Goal: Task Accomplishment & Management: Complete application form

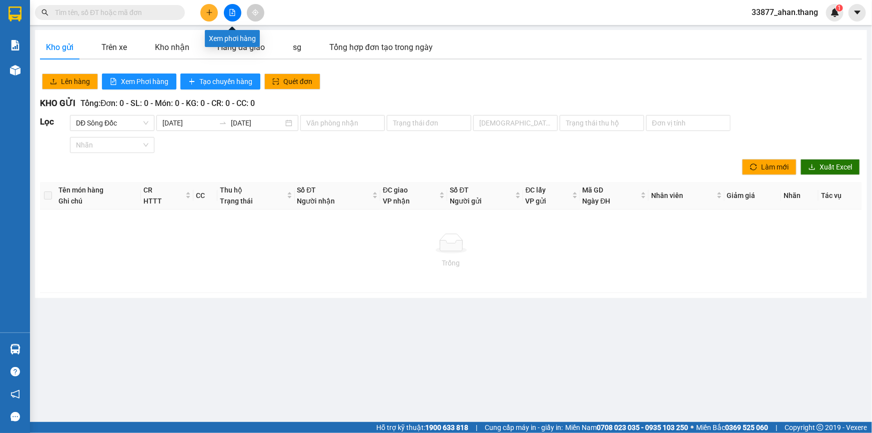
click at [230, 10] on icon "file-add" at bounding box center [232, 12] width 5 height 7
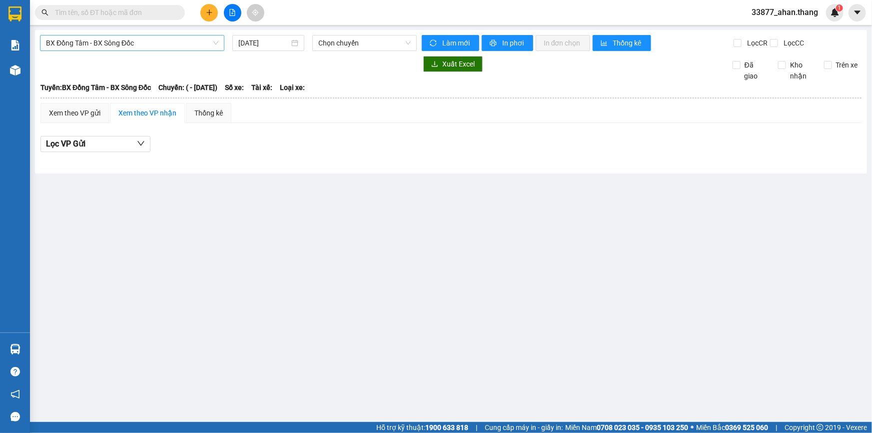
click at [82, 44] on span "BX Đồng Tâm - BX Sông Đốc" at bounding box center [132, 42] width 172 height 15
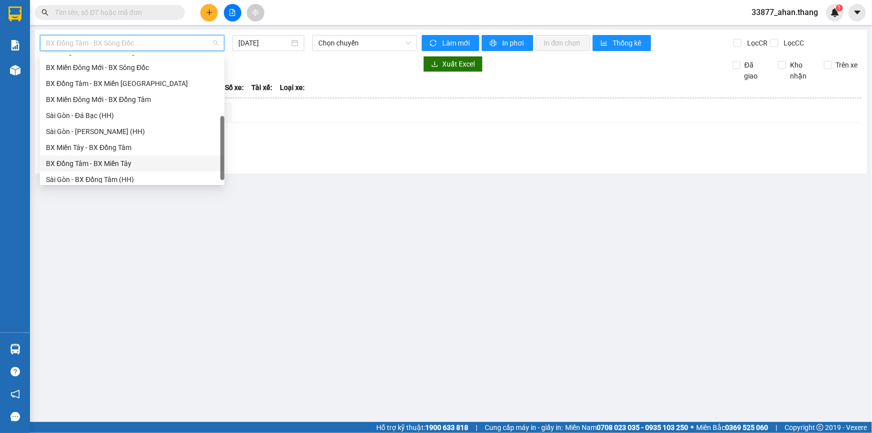
scroll to position [95, 0]
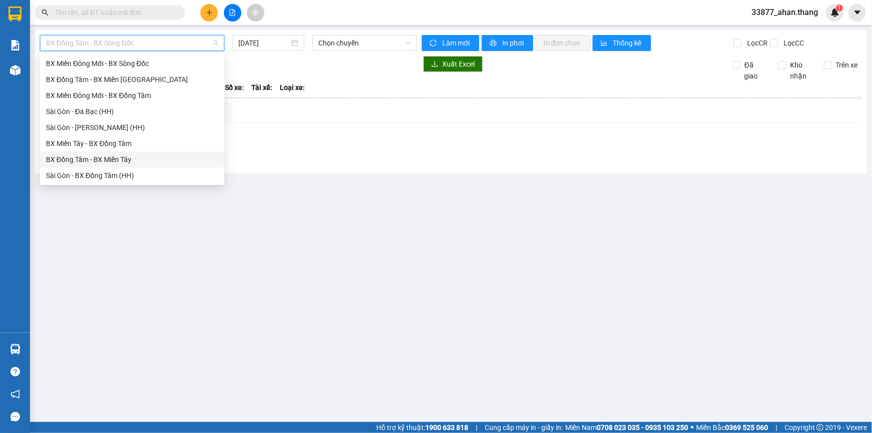
click at [74, 163] on div "BX Đồng Tâm - BX Miền Tây" at bounding box center [132, 159] width 172 height 11
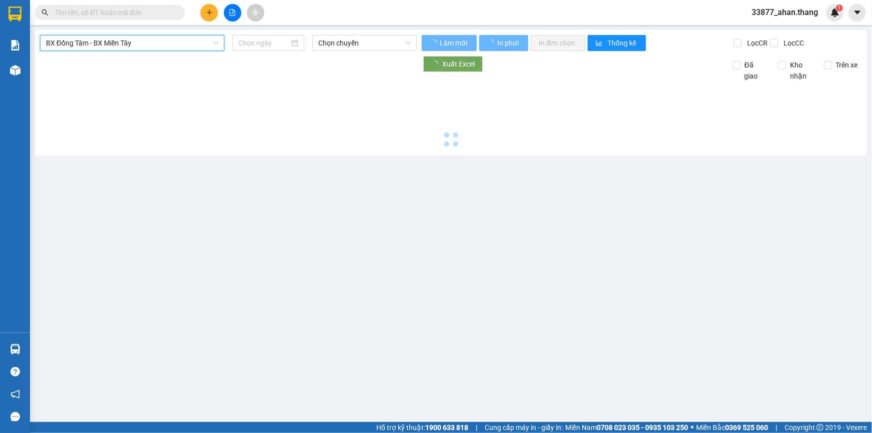
type input "[DATE]"
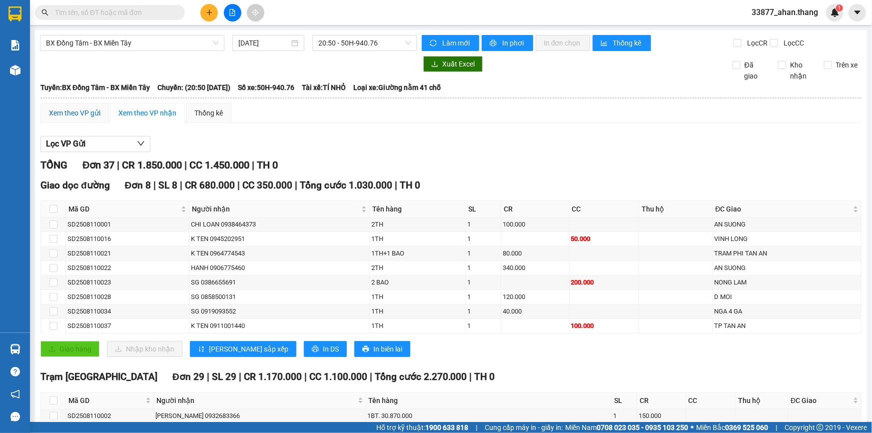
click at [83, 111] on div "Xem theo VP gửi" at bounding box center [74, 112] width 51 height 11
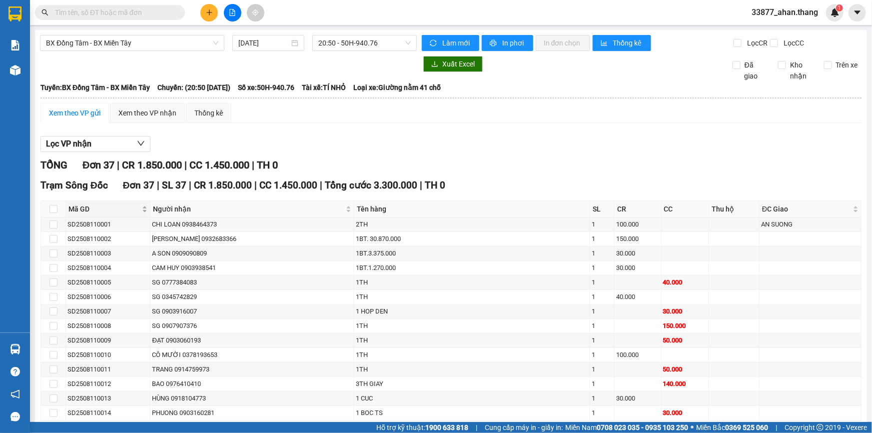
scroll to position [60, 0]
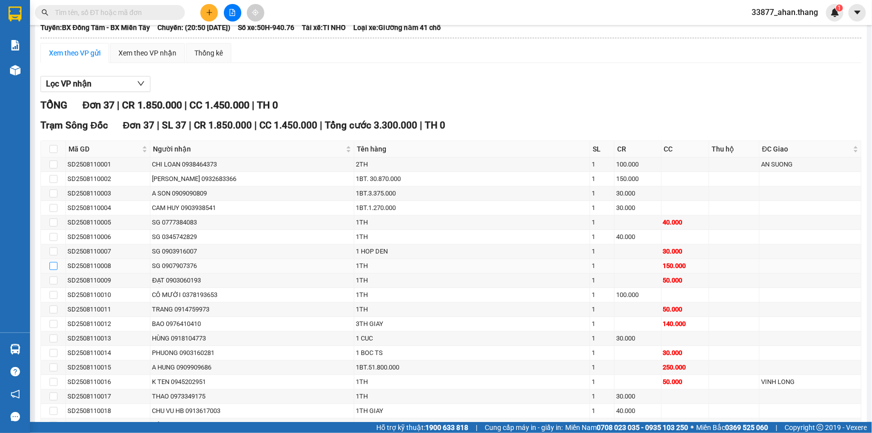
click at [51, 265] on input "checkbox" at bounding box center [53, 266] width 8 height 8
checkbox input "true"
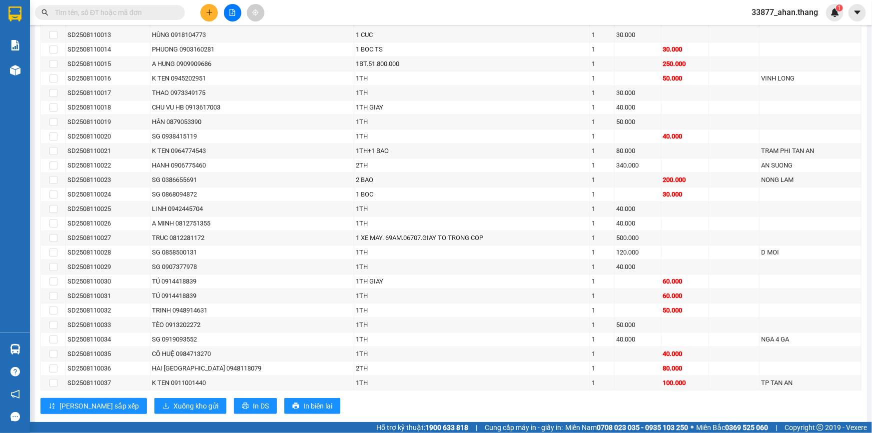
scroll to position [381, 0]
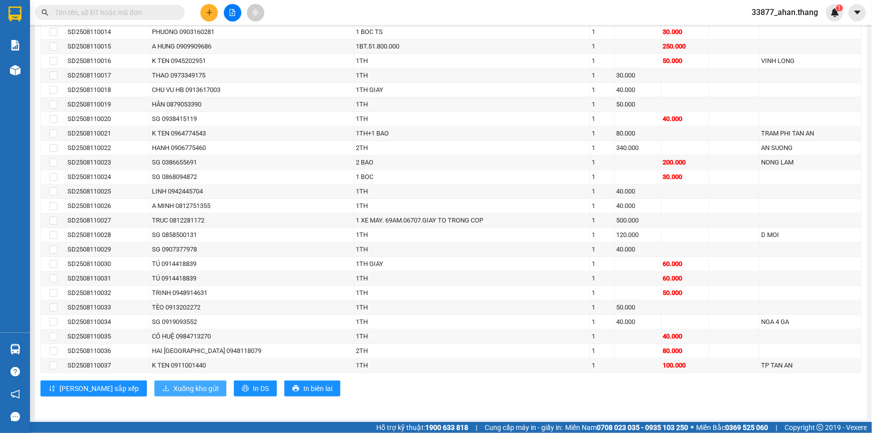
click at [173, 385] on span "Xuống kho gửi" at bounding box center [195, 388] width 45 height 11
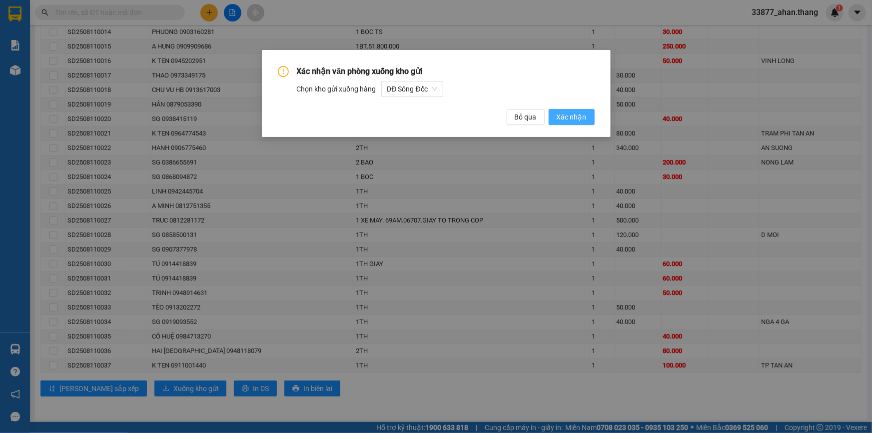
click at [570, 117] on span "Xác nhận" at bounding box center [572, 116] width 30 height 11
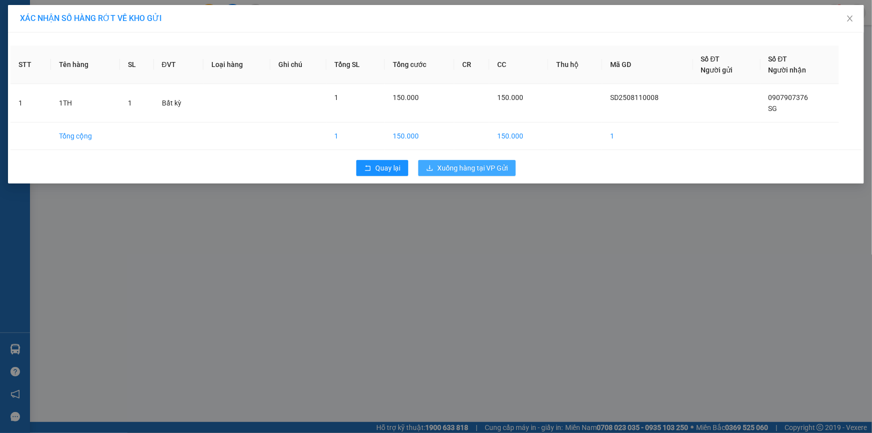
click at [456, 165] on span "Xuống hàng tại VP Gửi" at bounding box center [472, 167] width 70 height 11
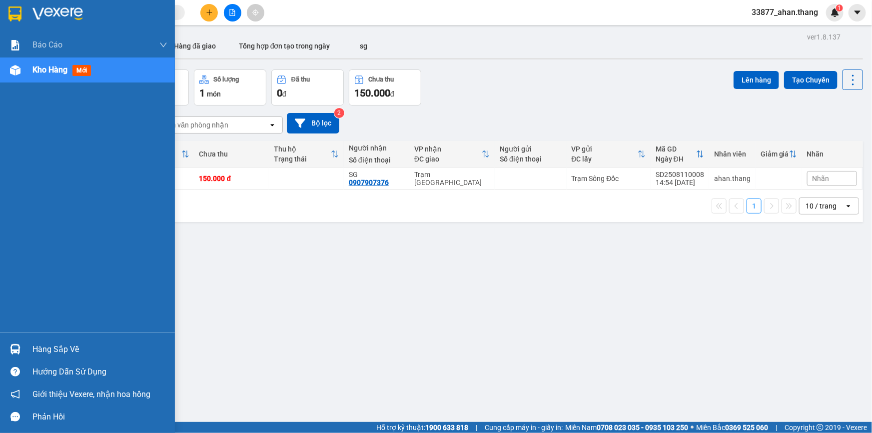
click at [37, 69] on span "Kho hàng" at bounding box center [49, 69] width 35 height 9
click at [37, 70] on span "Kho hàng" at bounding box center [49, 69] width 35 height 9
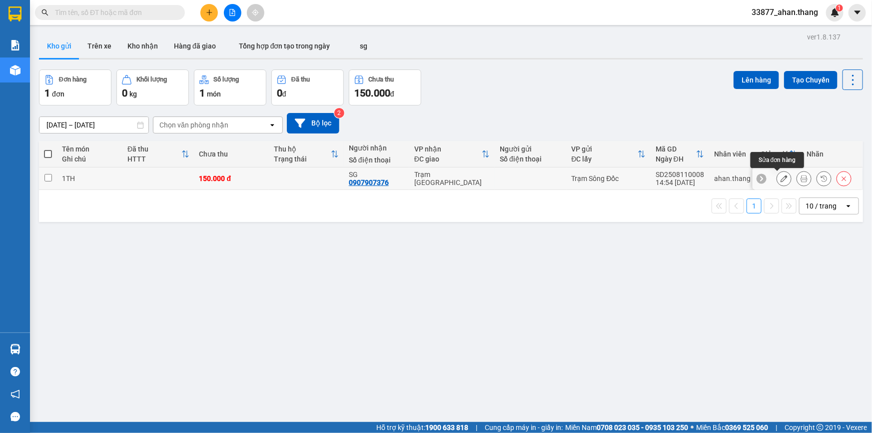
click at [780, 175] on icon at bounding box center [783, 178] width 7 height 7
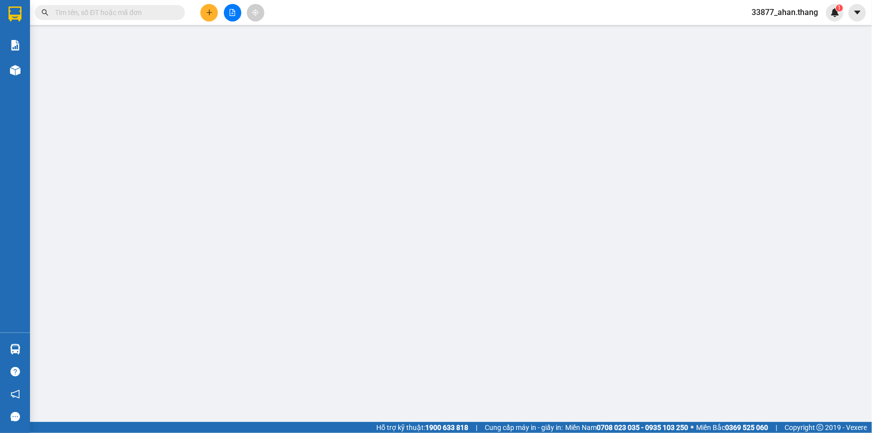
type input "0907907376"
type input "SG"
type input "150.000"
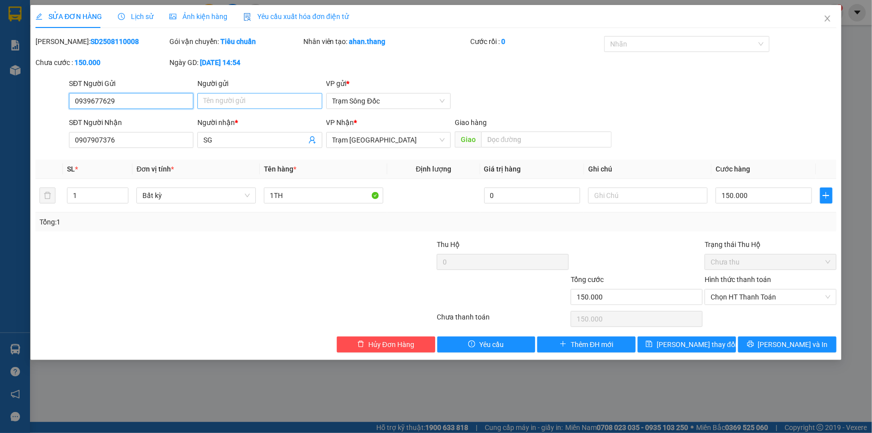
type input "0939677629"
click at [269, 100] on input "Người gửi" at bounding box center [259, 101] width 124 height 16
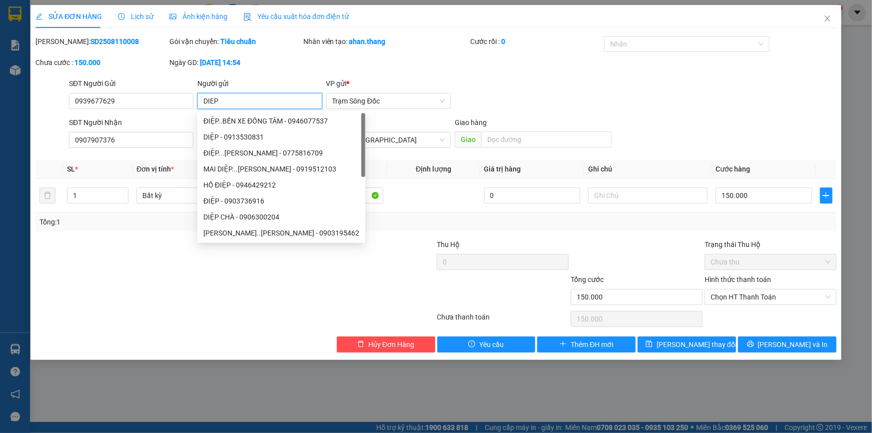
type input "DIEP"
click at [629, 95] on div "SĐT Người Gửi 0939677629 Người gửi DIEP VP gửi * Trạm Sông Đốc" at bounding box center [452, 95] width 771 height 35
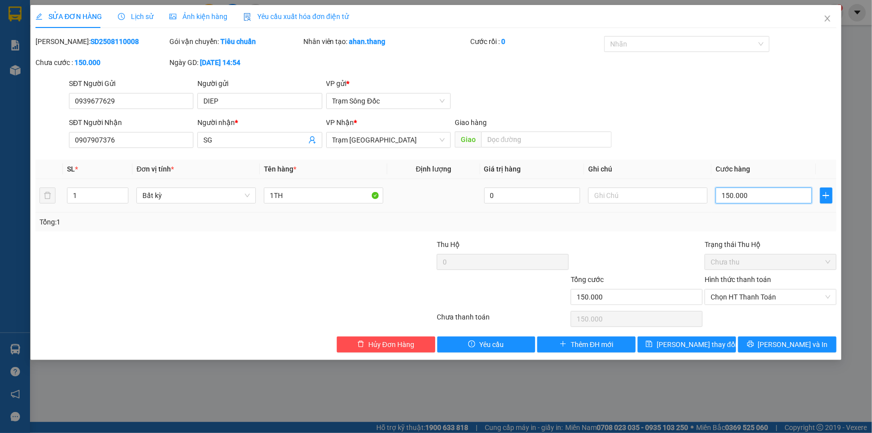
click at [752, 192] on input "150.000" at bounding box center [763, 195] width 96 height 16
type input "0"
click at [735, 295] on span "Chọn HT Thanh Toán" at bounding box center [770, 296] width 120 height 15
type input "0"
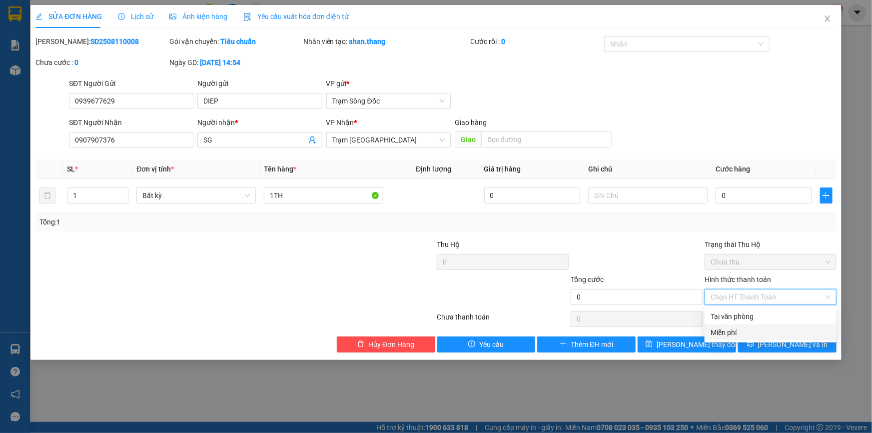
click at [729, 334] on div "Miễn phí" at bounding box center [770, 332] width 120 height 11
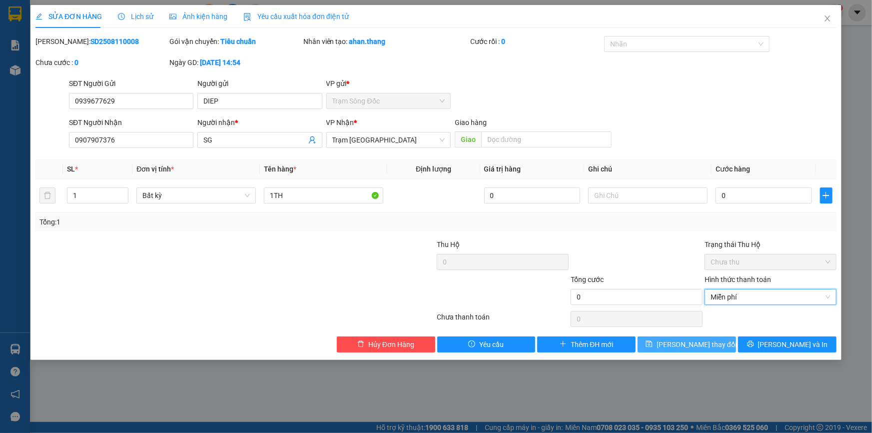
click at [716, 345] on button "[PERSON_NAME] thay đổi" at bounding box center [687, 344] width 98 height 16
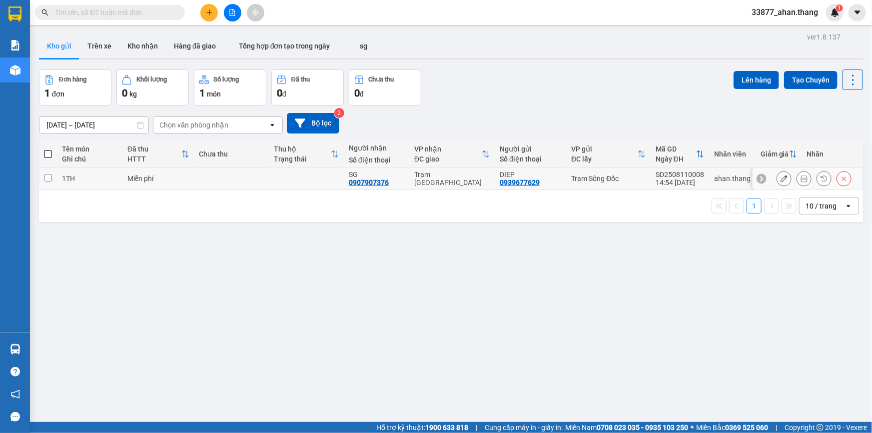
click at [45, 175] on input "checkbox" at bounding box center [47, 177] width 7 height 7
checkbox input "true"
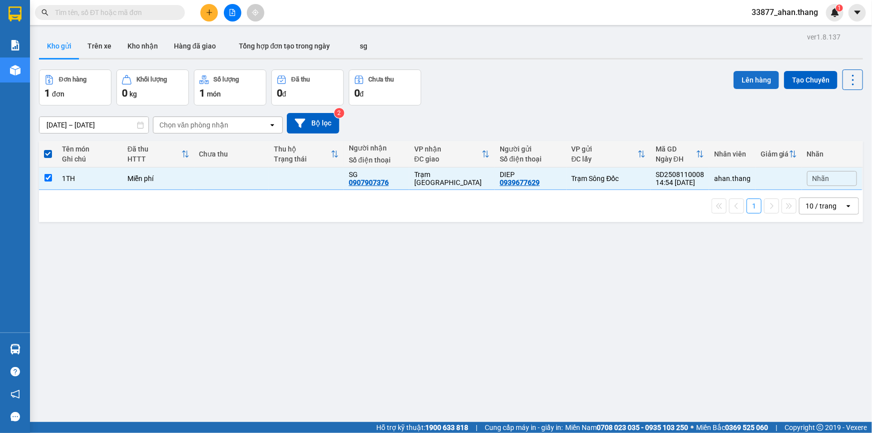
click at [745, 78] on button "Lên hàng" at bounding box center [755, 80] width 45 height 18
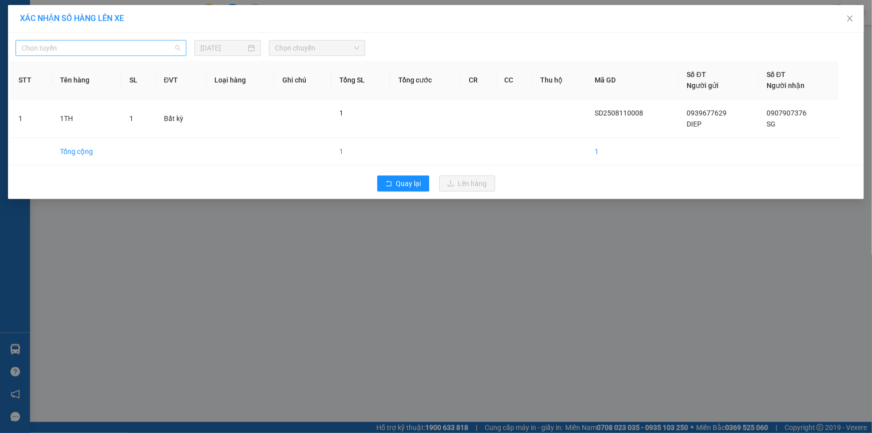
click at [134, 42] on span "Chọn tuyến" at bounding box center [100, 47] width 159 height 15
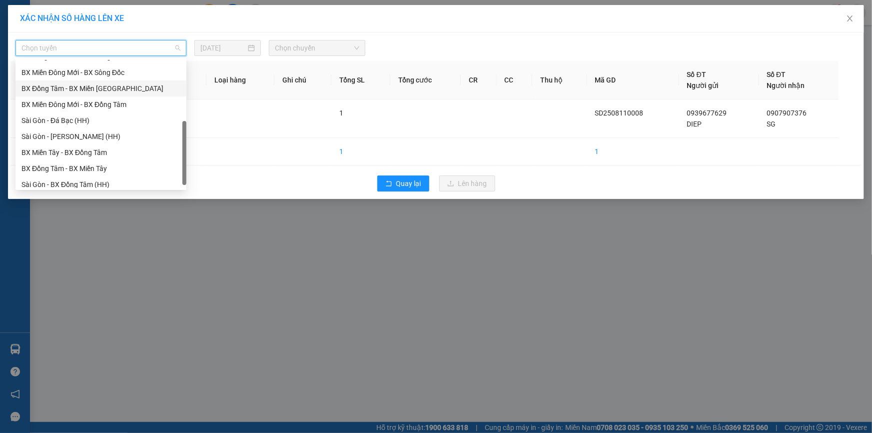
scroll to position [95, 0]
click at [51, 167] on div "BX Đồng Tâm - BX Miền Tây" at bounding box center [100, 164] width 159 height 11
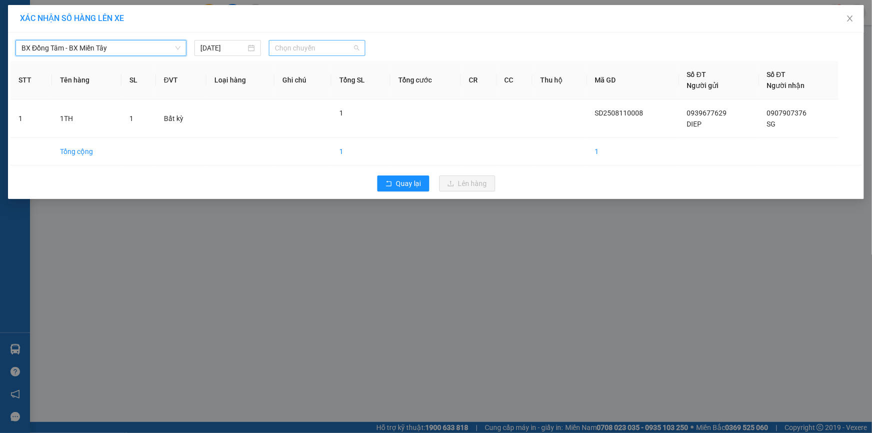
click at [294, 47] on span "Chọn chuyến" at bounding box center [317, 47] width 84 height 15
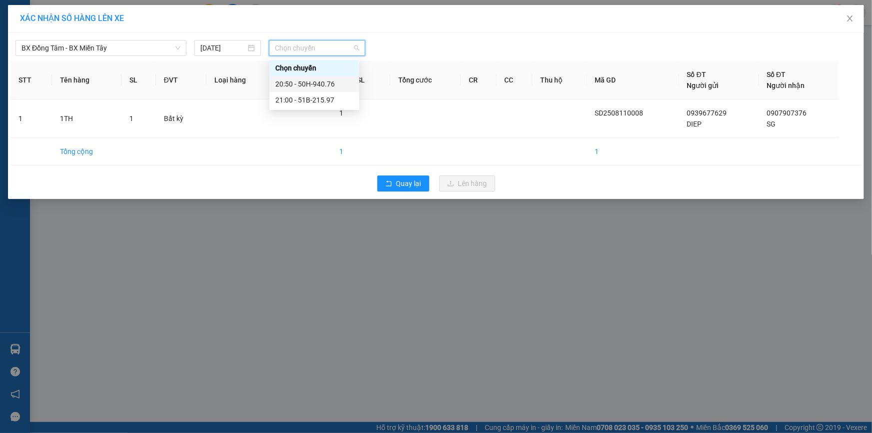
click at [302, 85] on div "20:50 - 50H-940.76" at bounding box center [314, 83] width 78 height 11
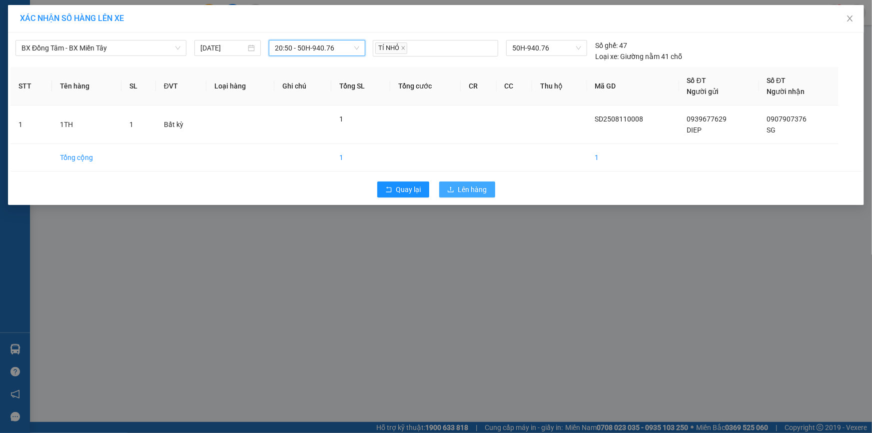
click at [463, 190] on span "Lên hàng" at bounding box center [472, 189] width 29 height 11
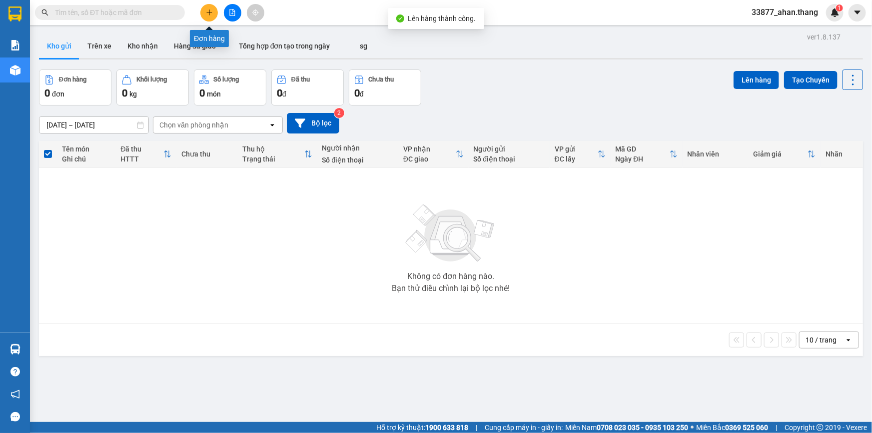
click at [207, 11] on icon "plus" at bounding box center [209, 12] width 7 height 7
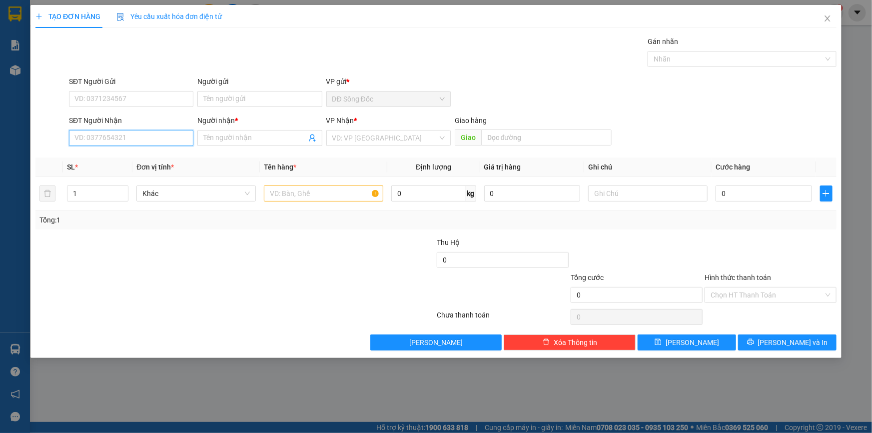
click at [96, 139] on input "SĐT Người Nhận" at bounding box center [131, 138] width 124 height 16
type input "0935737838"
click at [282, 137] on input "Người nhận *" at bounding box center [254, 137] width 102 height 11
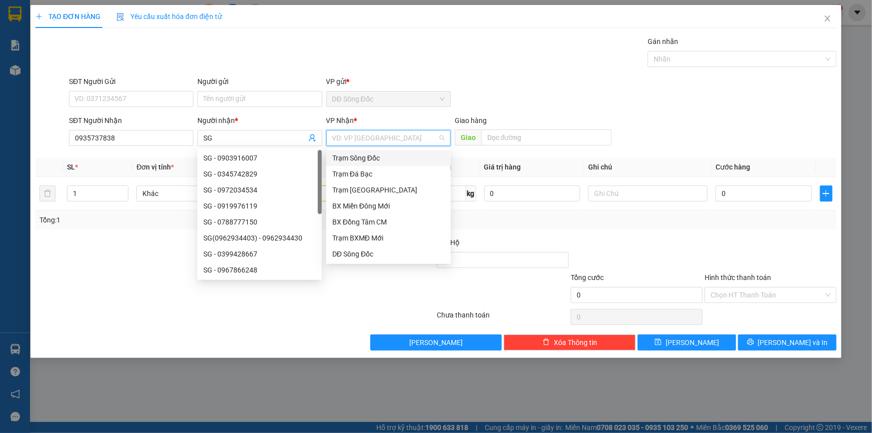
click at [422, 135] on input "search" at bounding box center [384, 137] width 105 height 15
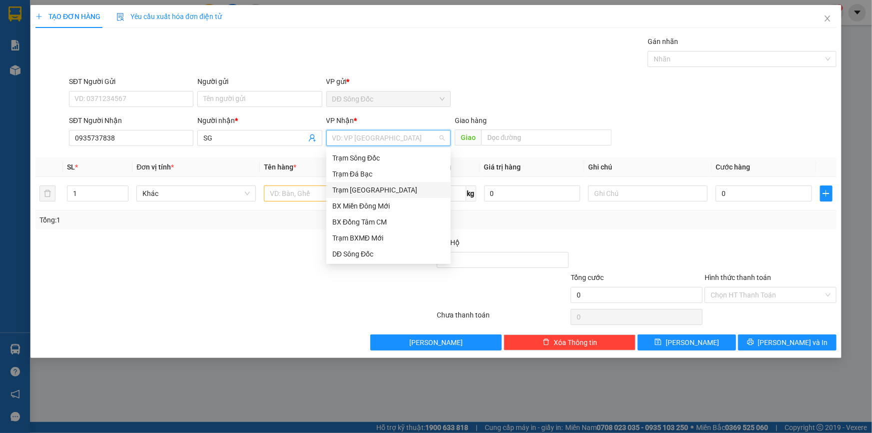
click at [380, 189] on div "Trạm [GEOGRAPHIC_DATA]" at bounding box center [388, 189] width 112 height 11
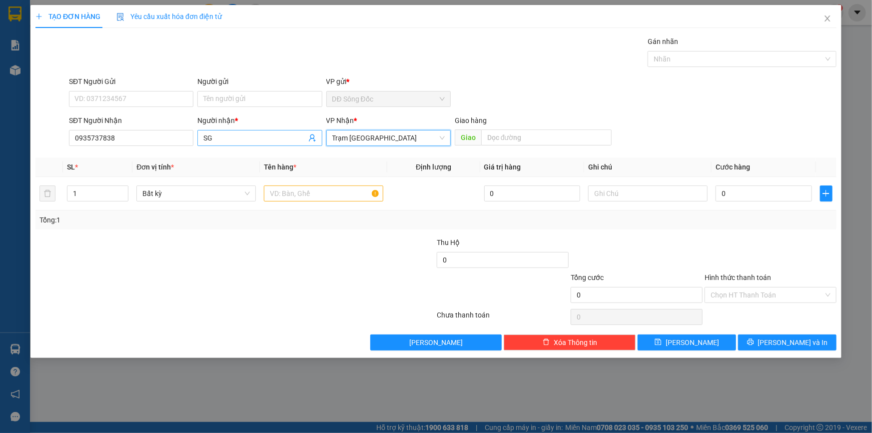
click at [217, 134] on input "SG" at bounding box center [254, 137] width 102 height 11
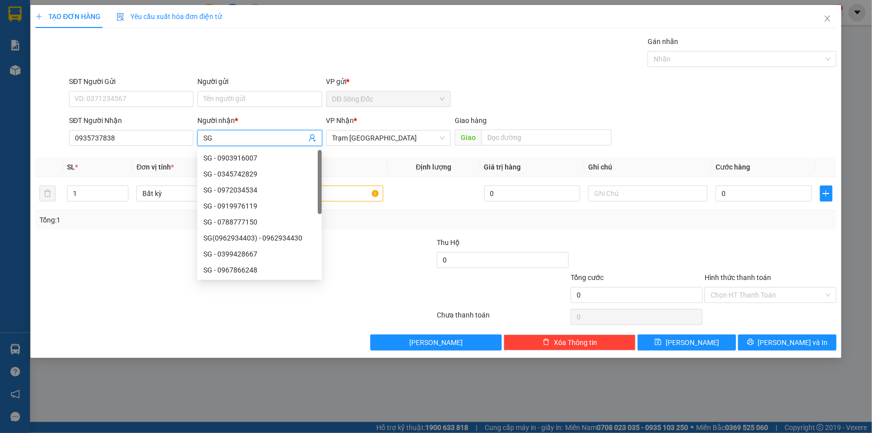
type input "S"
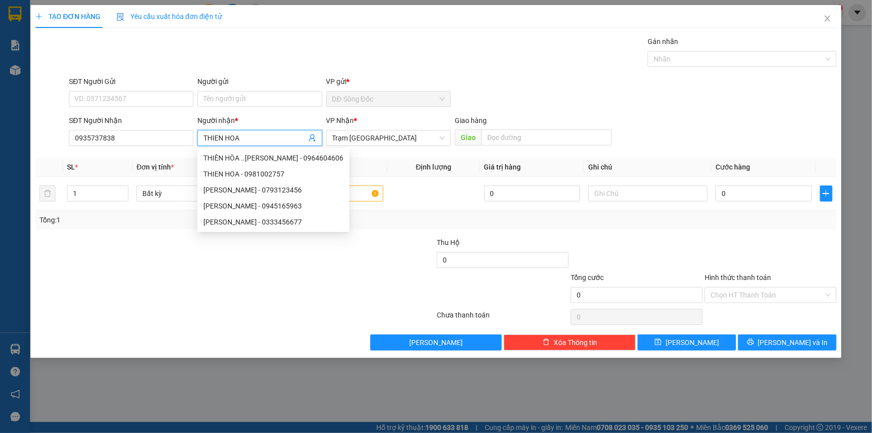
type input "THIEN HOA"
drag, startPoint x: 607, startPoint y: 75, endPoint x: 552, endPoint y: 114, distance: 68.1
click at [607, 76] on div "SĐT Người Gửi VD: 0371234567 Người gửi Tên người gửi VP gửi * DĐ Sông Đốc" at bounding box center [452, 93] width 771 height 35
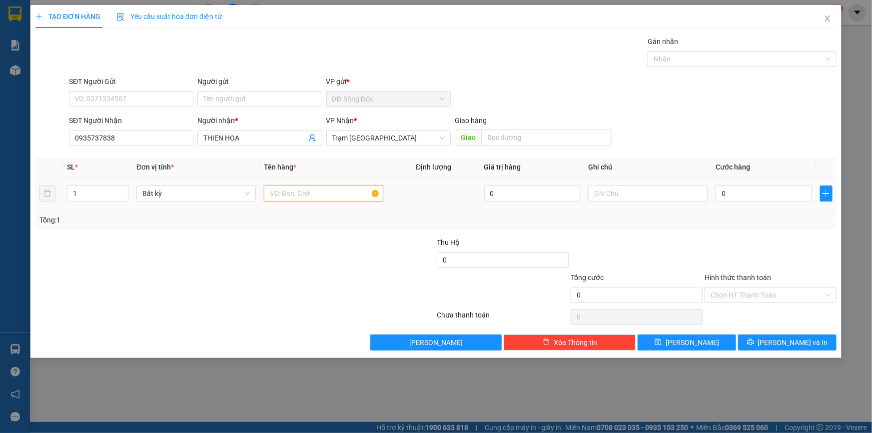
click at [334, 193] on input "text" at bounding box center [323, 193] width 119 height 16
type input "1TH [PERSON_NAME]"
click at [766, 195] on input "0" at bounding box center [763, 193] width 96 height 16
type input "5"
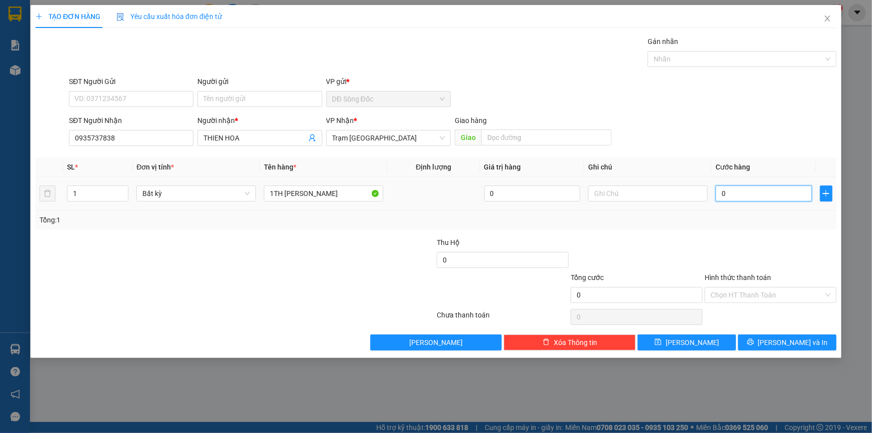
type input "5"
type input "50"
type input "50.000"
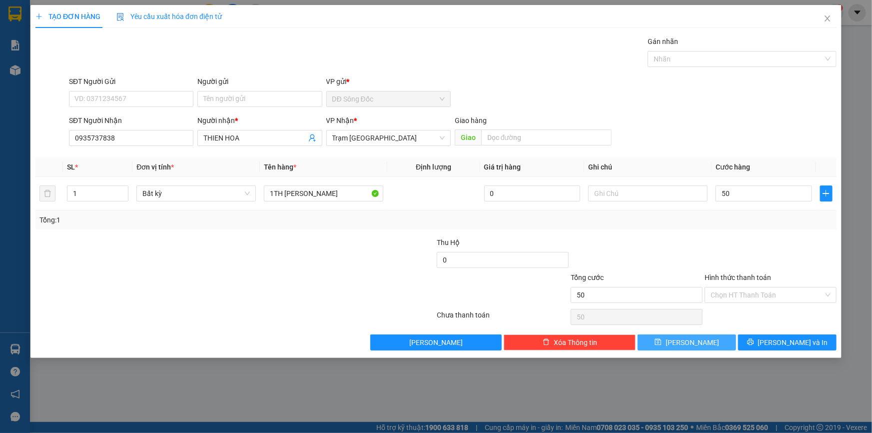
type input "50.000"
click at [714, 344] on button "[PERSON_NAME]" at bounding box center [687, 342] width 98 height 16
type input "0"
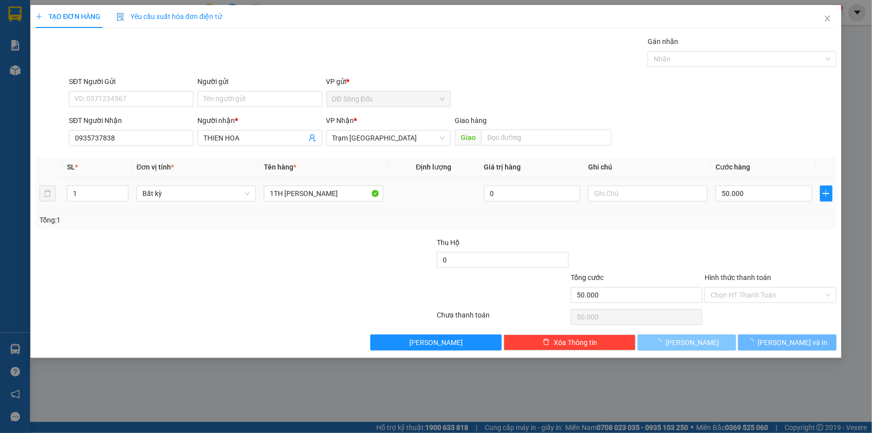
type input "0"
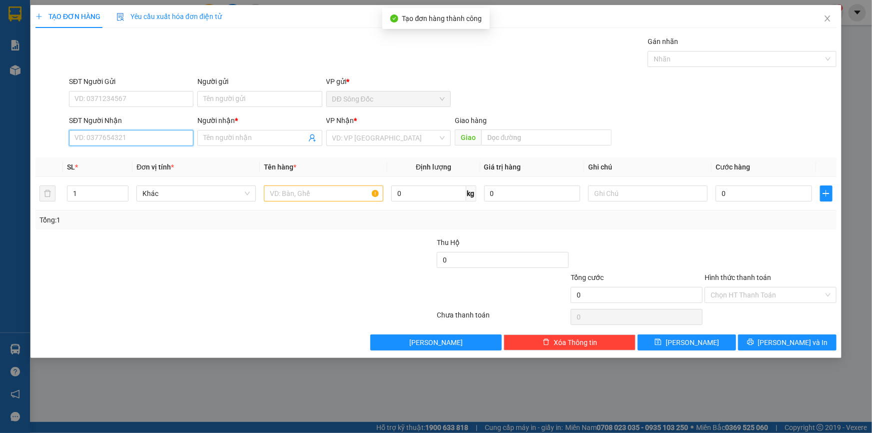
click at [150, 137] on input "SĐT Người Nhận" at bounding box center [131, 138] width 124 height 16
type input "0943874887"
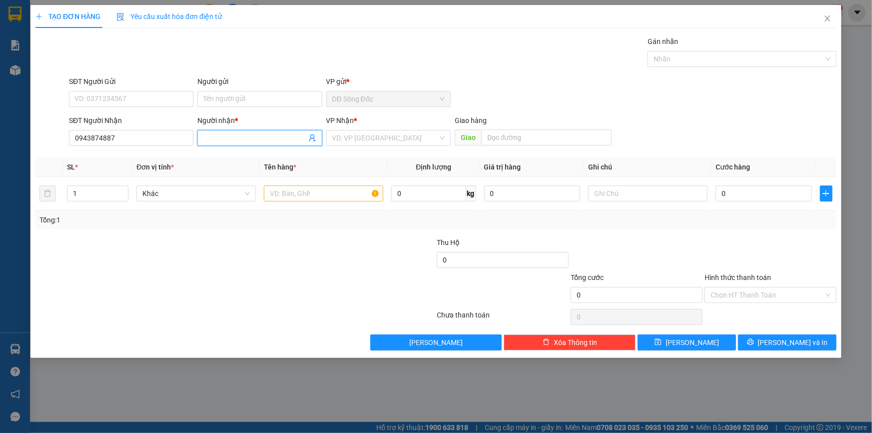
click at [276, 139] on input "Người nhận *" at bounding box center [254, 137] width 102 height 11
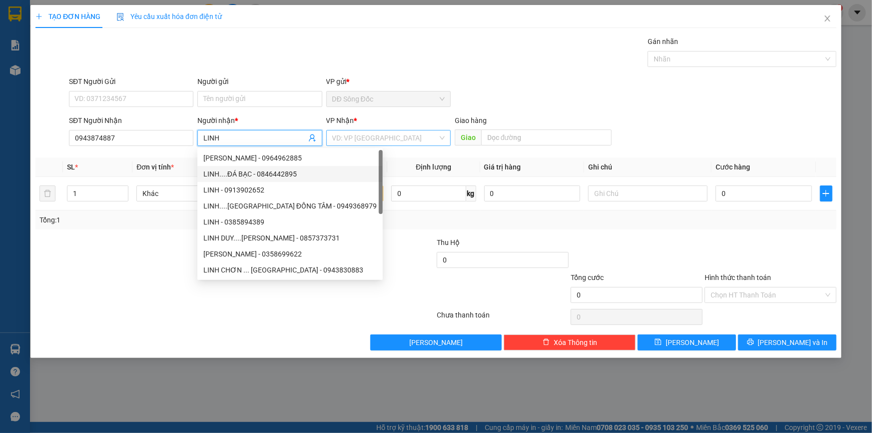
type input "LINH"
click at [411, 134] on input "search" at bounding box center [384, 137] width 105 height 15
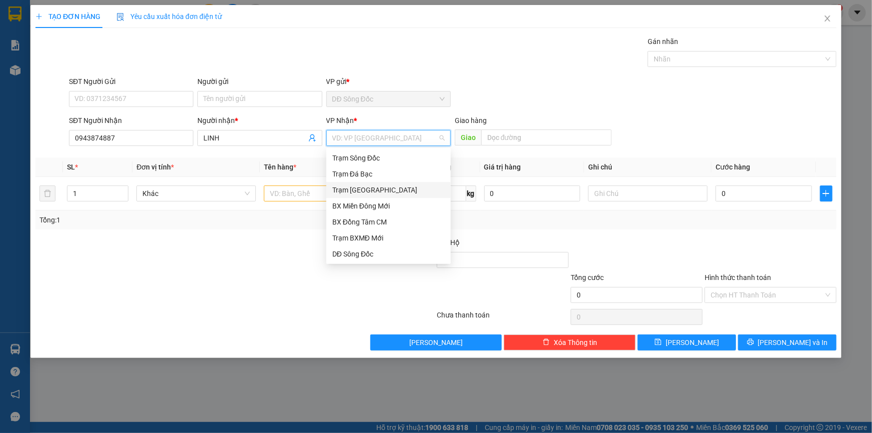
click at [392, 190] on div "Trạm [GEOGRAPHIC_DATA]" at bounding box center [388, 189] width 112 height 11
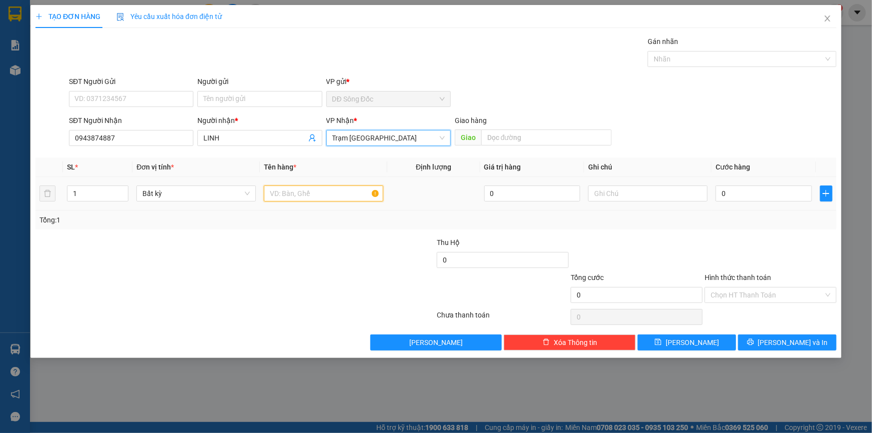
click at [327, 196] on input "text" at bounding box center [323, 193] width 119 height 16
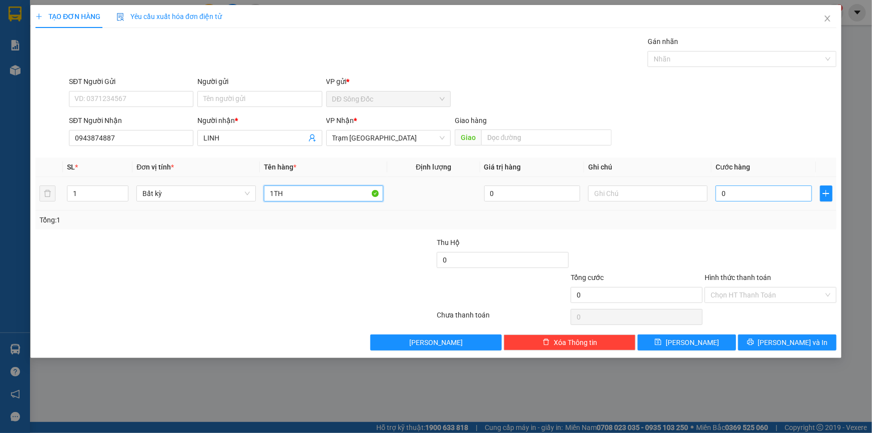
type input "1TH"
click at [739, 190] on input "0" at bounding box center [763, 193] width 96 height 16
type input "5"
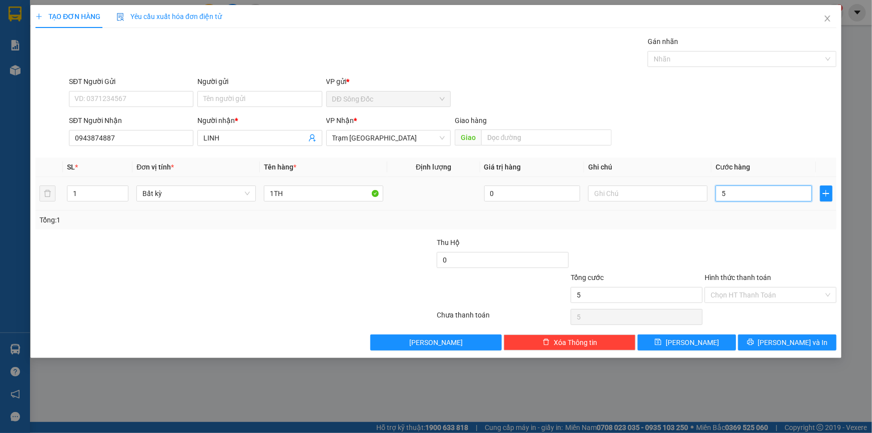
type input "50"
type input "50.000"
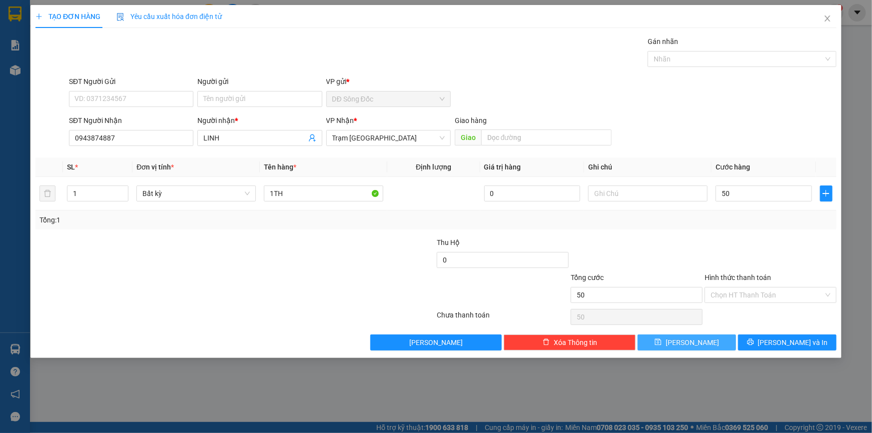
type input "50.000"
click at [684, 343] on button "[PERSON_NAME]" at bounding box center [687, 342] width 98 height 16
type input "0"
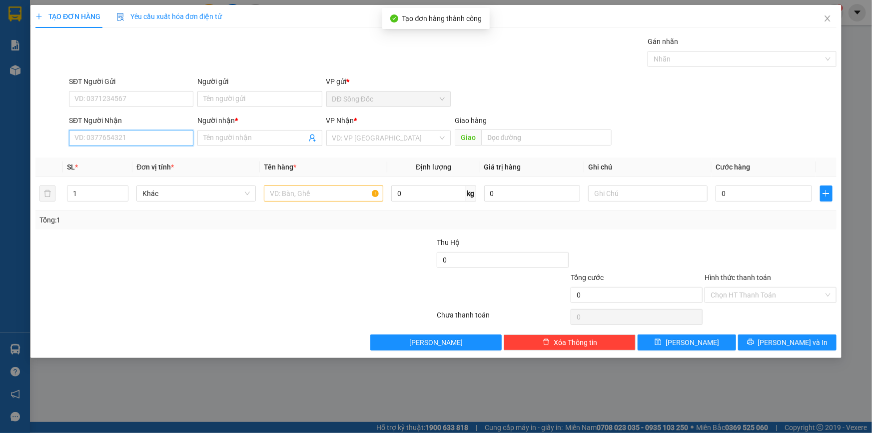
click at [134, 138] on input "SĐT Người Nhận" at bounding box center [131, 138] width 124 height 16
click at [108, 155] on div "0766020966 - HUNG" at bounding box center [131, 157] width 112 height 11
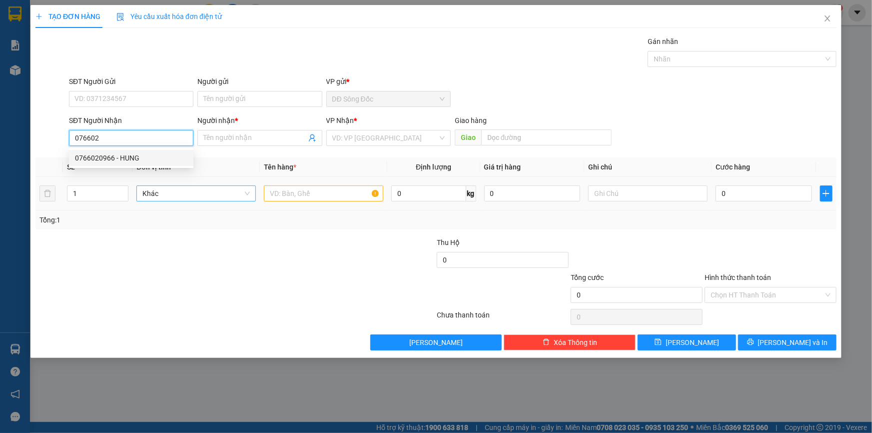
type input "0766020966"
type input "HUNG"
type input "0766020966"
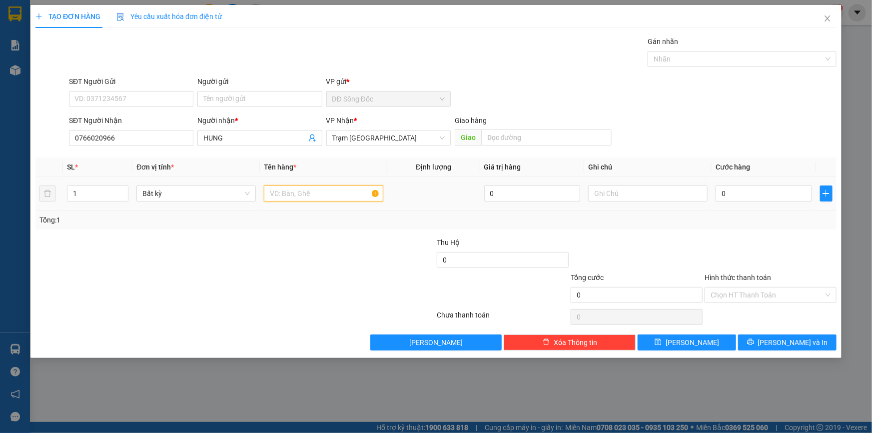
click at [319, 192] on input "text" at bounding box center [323, 193] width 119 height 16
type input "1 CUC DEN"
click at [747, 192] on input "0" at bounding box center [763, 193] width 96 height 16
type input "4"
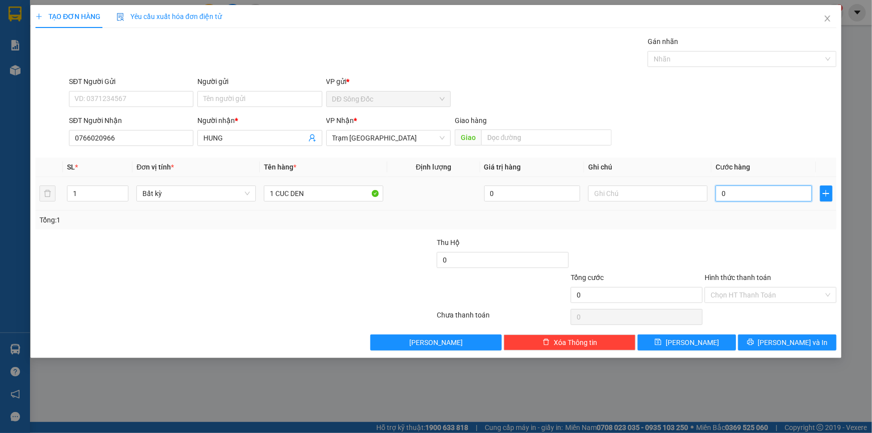
type input "4"
type input "40"
type input "40.000"
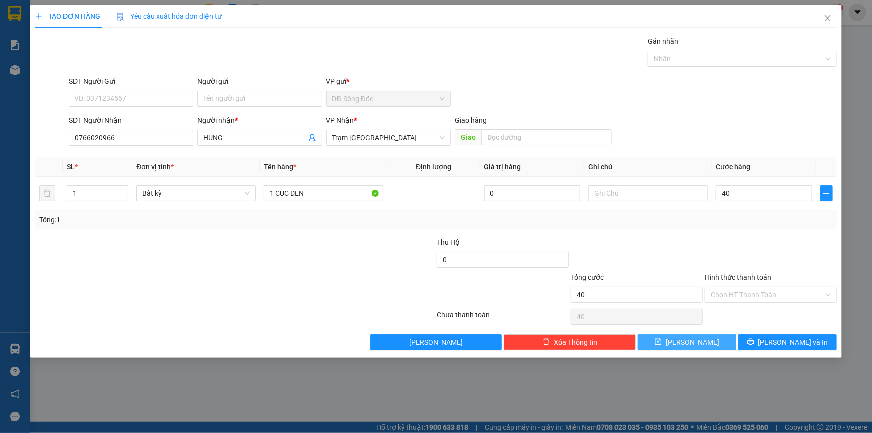
type input "40.000"
drag, startPoint x: 706, startPoint y: 340, endPoint x: 238, endPoint y: 224, distance: 482.8
click at [705, 340] on button "[PERSON_NAME]" at bounding box center [687, 342] width 98 height 16
type input "0"
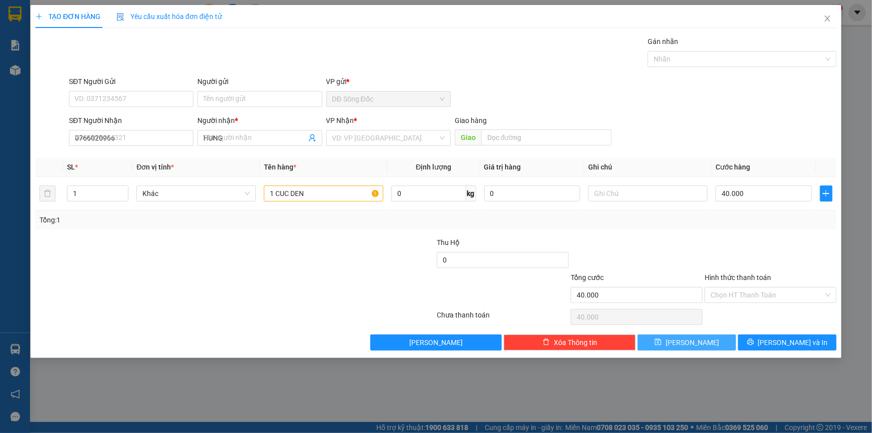
type input "0"
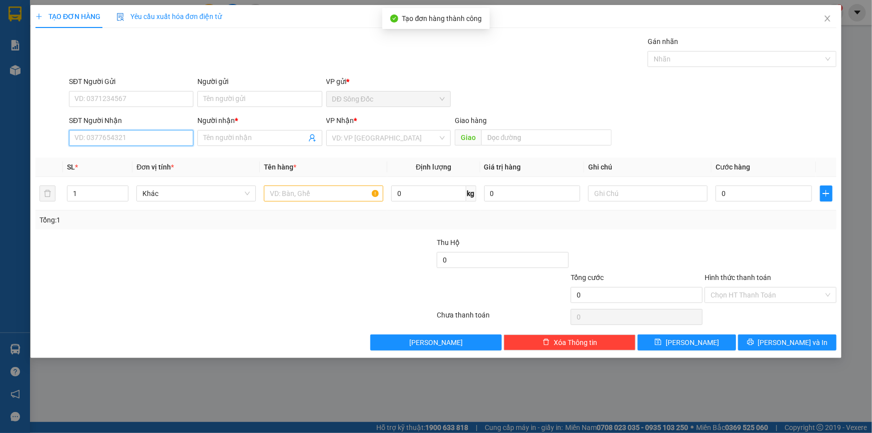
click at [143, 133] on input "SĐT Người Nhận" at bounding box center [131, 138] width 124 height 16
drag, startPoint x: 125, startPoint y: 153, endPoint x: 223, endPoint y: 191, distance: 105.5
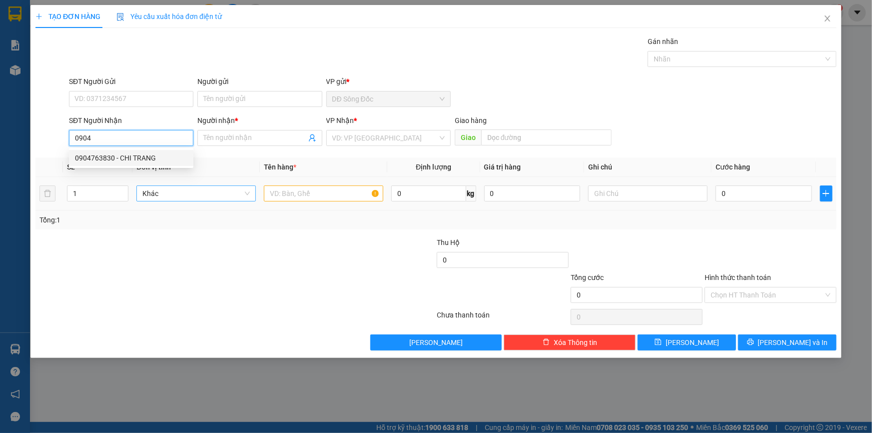
click at [125, 153] on div "0904763830 - CHI TRANG" at bounding box center [131, 157] width 112 height 11
type input "0904763830"
type input "CHI TRANG"
type input "TAN THOI HIEP"
type input "0904763830"
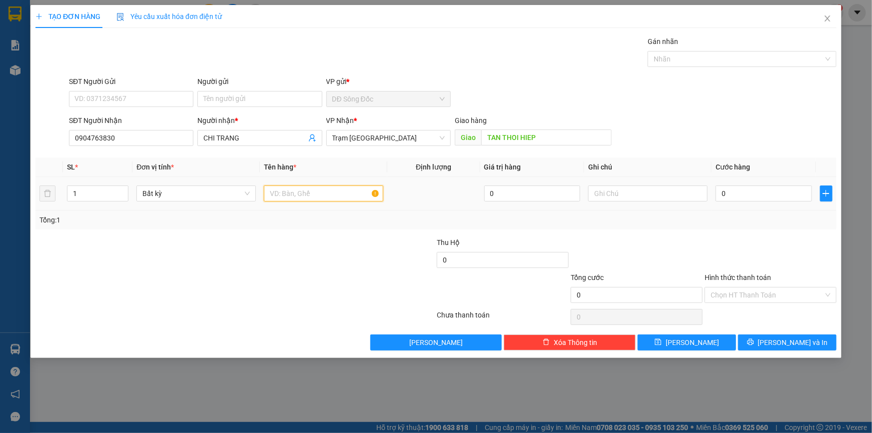
click at [311, 195] on input "text" at bounding box center [323, 193] width 119 height 16
type input "3 BAO"
click at [782, 192] on input "0" at bounding box center [763, 193] width 96 height 16
type input "2"
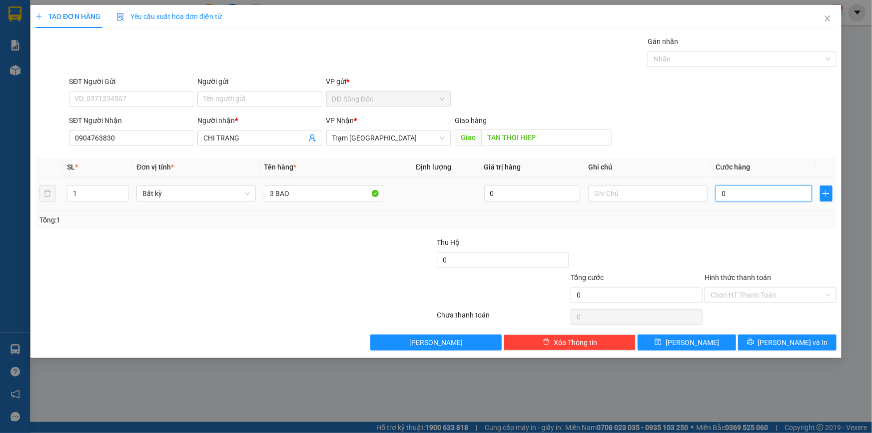
type input "2"
type input "20"
type input "200"
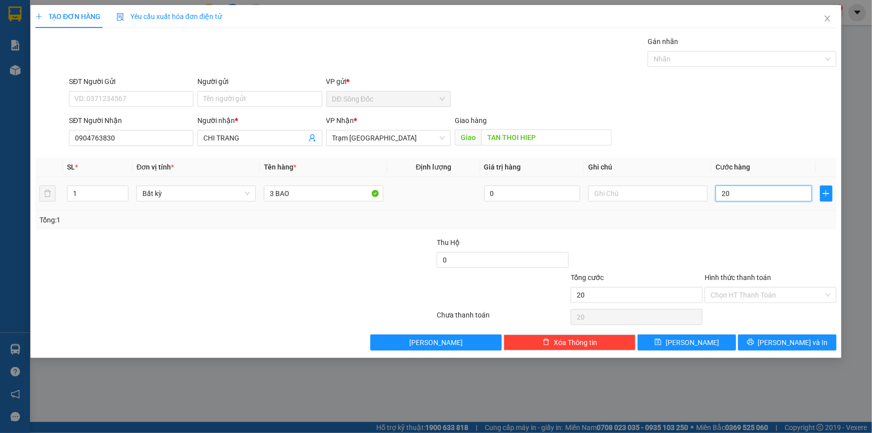
type input "200"
type input "200.000"
click at [754, 298] on input "Hình thức thanh toán" at bounding box center [766, 294] width 113 height 15
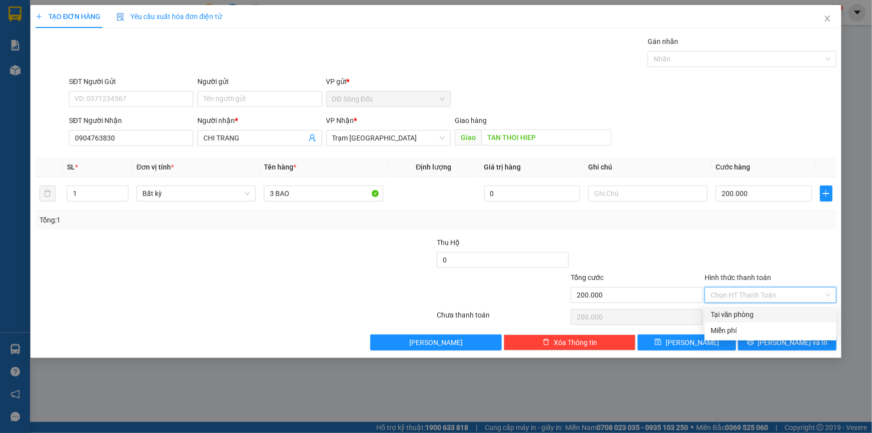
click at [751, 311] on div "Tại văn phòng" at bounding box center [770, 314] width 120 height 11
type input "0"
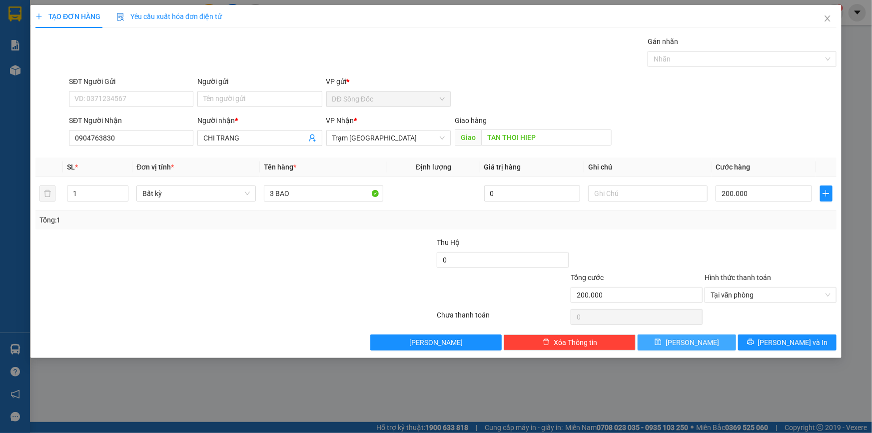
click at [714, 344] on button "[PERSON_NAME]" at bounding box center [687, 342] width 98 height 16
type input "0"
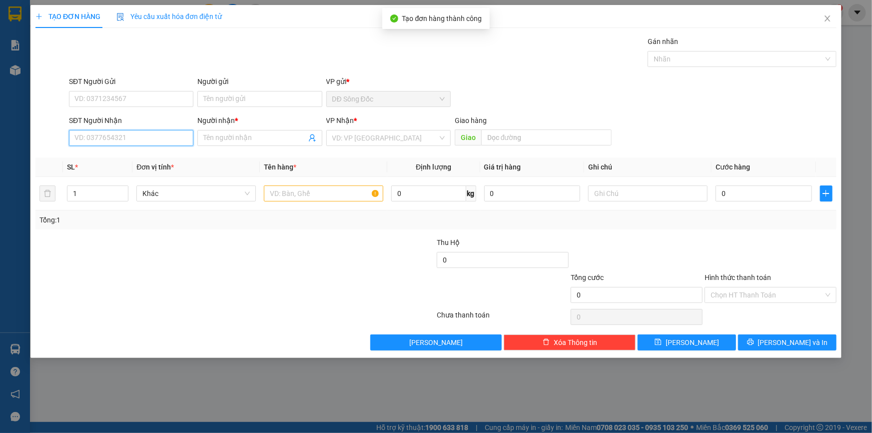
click at [126, 137] on input "SĐT Người Nhận" at bounding box center [131, 138] width 124 height 16
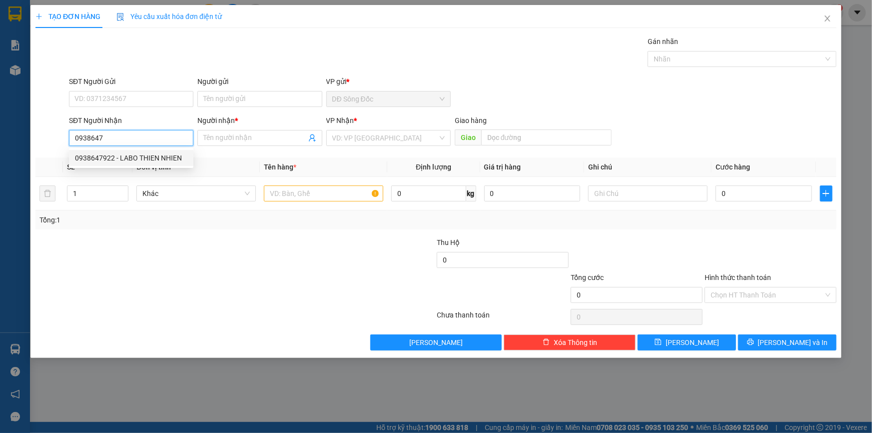
click at [140, 160] on div "0938647922 - LABO THIEN NHIEN" at bounding box center [131, 157] width 112 height 11
type input "0938647922"
type input "LABO THIEN NHIEN"
type input "0938647922"
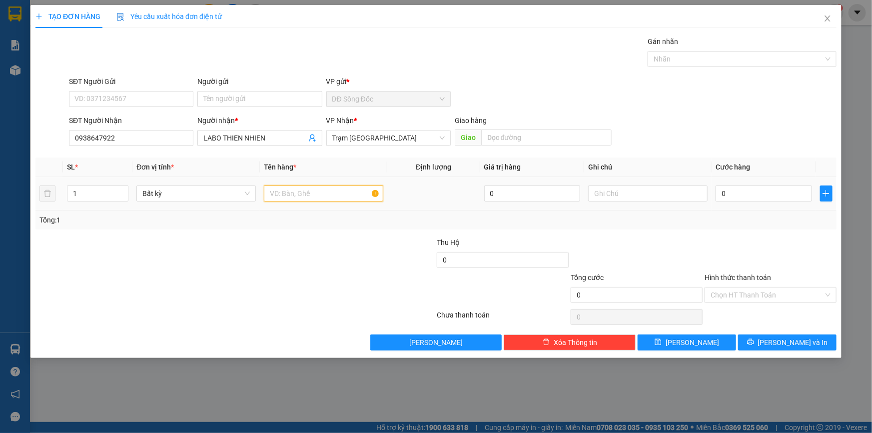
click at [307, 192] on input "text" at bounding box center [323, 193] width 119 height 16
type input "1 HOP"
click at [754, 196] on input "0" at bounding box center [763, 193] width 96 height 16
type input "4"
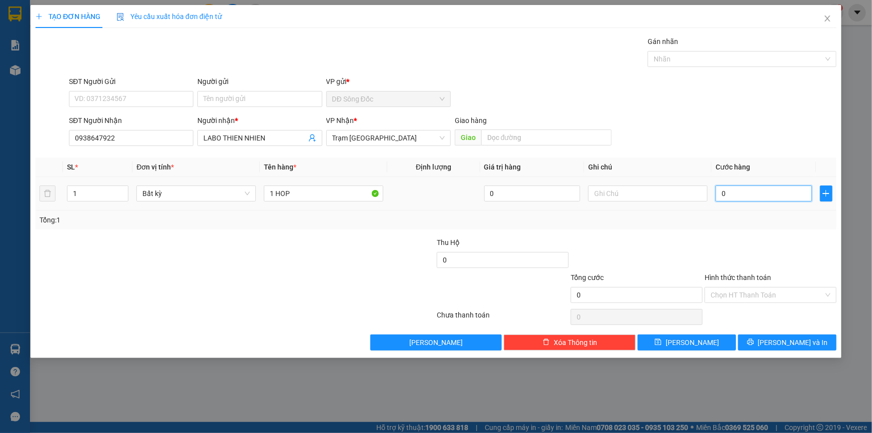
type input "4"
type input "40"
type input "40.000"
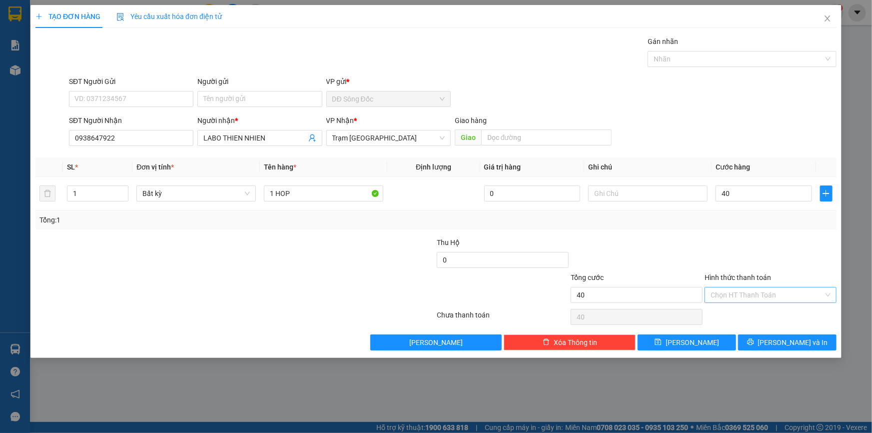
type input "40.000"
click at [759, 295] on input "Hình thức thanh toán" at bounding box center [766, 294] width 113 height 15
click at [759, 309] on div "Tại văn phòng" at bounding box center [770, 314] width 120 height 11
type input "0"
click at [707, 340] on button "[PERSON_NAME]" at bounding box center [687, 342] width 98 height 16
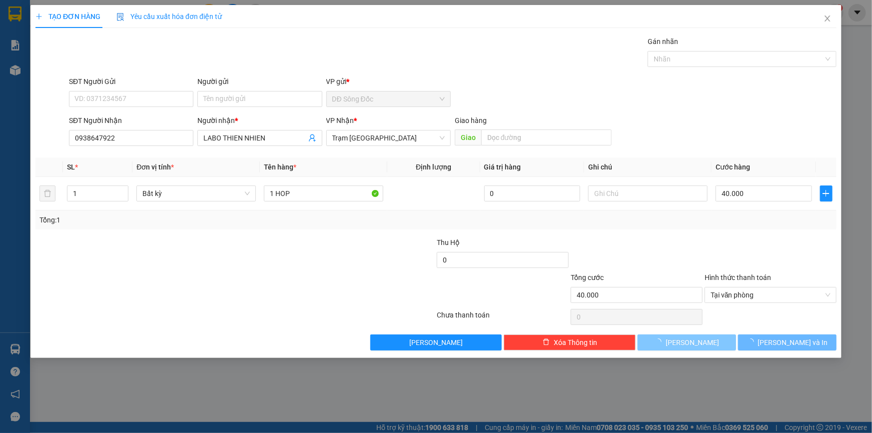
type input "0"
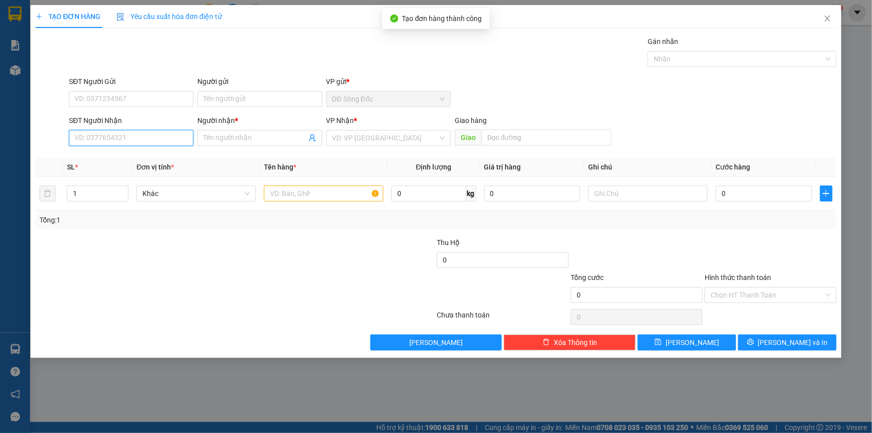
click at [99, 137] on input "SĐT Người Nhận" at bounding box center [131, 138] width 124 height 16
click at [102, 155] on div "0943767721 - HUONG" at bounding box center [131, 157] width 112 height 11
type input "0943767721"
type input "HUONG"
type input "0943767721"
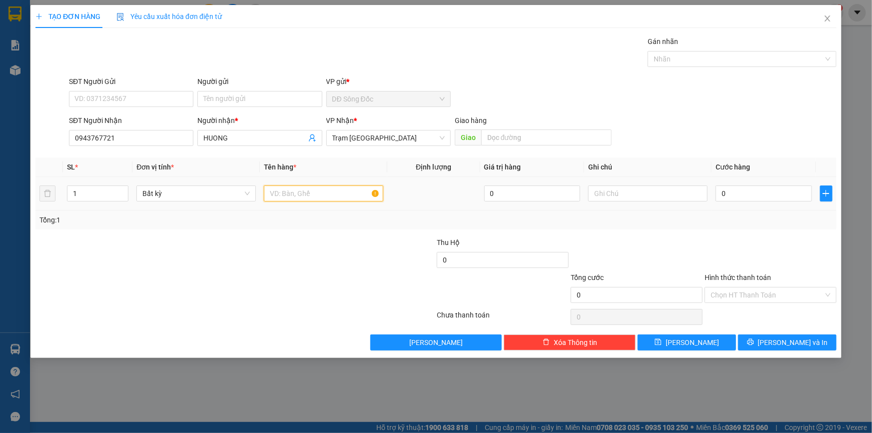
click at [310, 196] on input "text" at bounding box center [323, 193] width 119 height 16
type input "1 HO SO"
click at [761, 195] on input "0" at bounding box center [763, 193] width 96 height 16
type input "3"
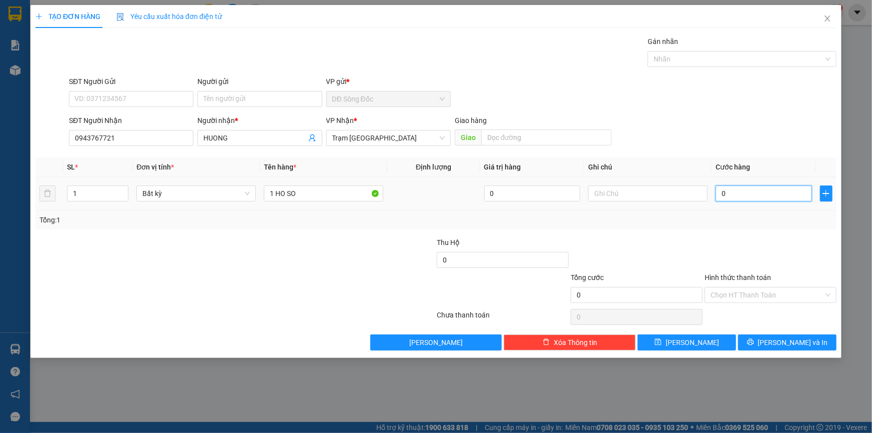
type input "3"
type input "30"
type input "30.000"
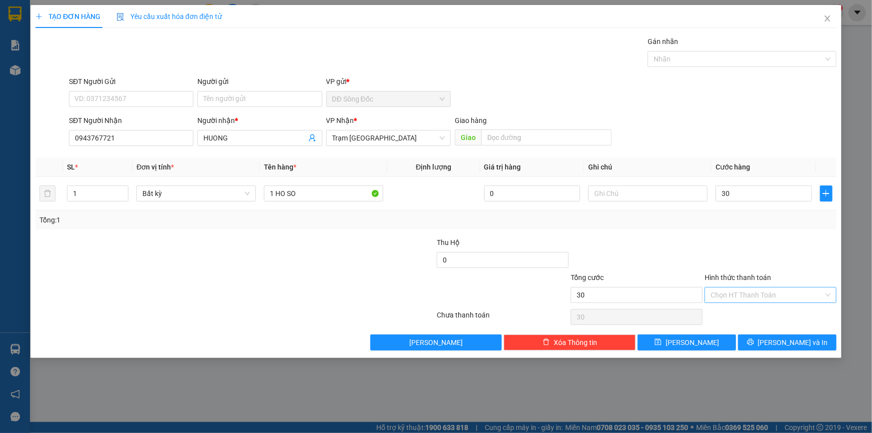
type input "30.000"
click at [740, 295] on input "Hình thức thanh toán" at bounding box center [766, 294] width 113 height 15
click at [738, 310] on div "Tại văn phòng" at bounding box center [770, 314] width 120 height 11
type input "0"
click at [701, 339] on button "[PERSON_NAME]" at bounding box center [687, 342] width 98 height 16
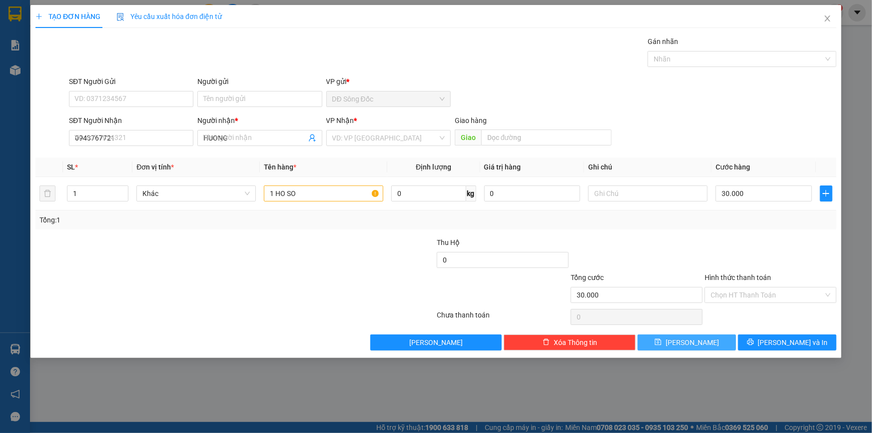
type input "0"
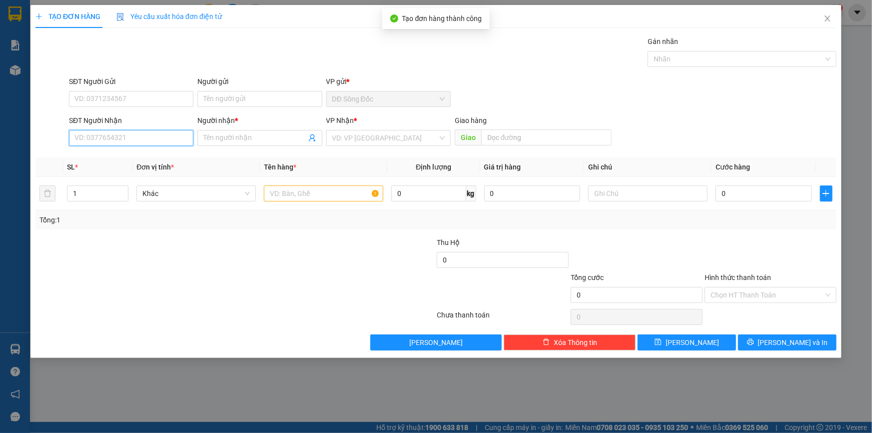
click at [121, 136] on input "SĐT Người Nhận" at bounding box center [131, 138] width 124 height 16
type input "0942505909"
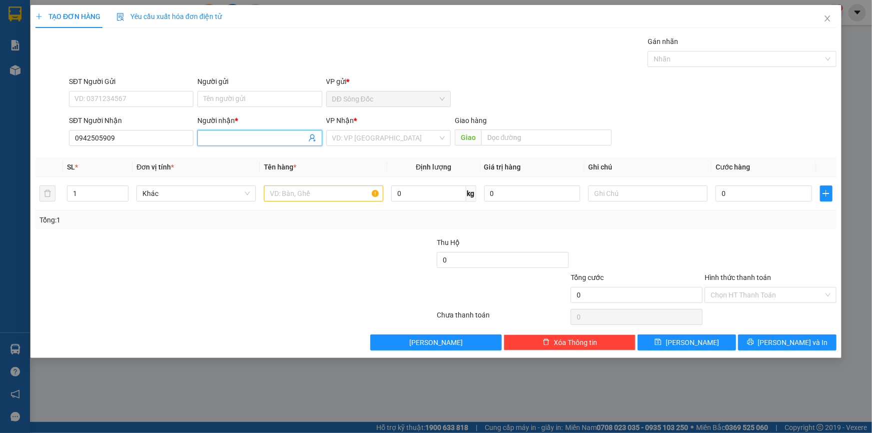
click at [249, 139] on input "Người nhận *" at bounding box center [254, 137] width 102 height 11
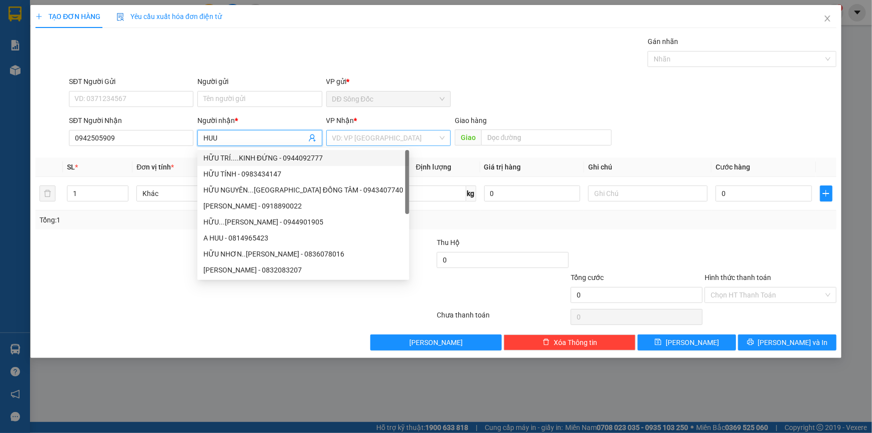
type input "HUU"
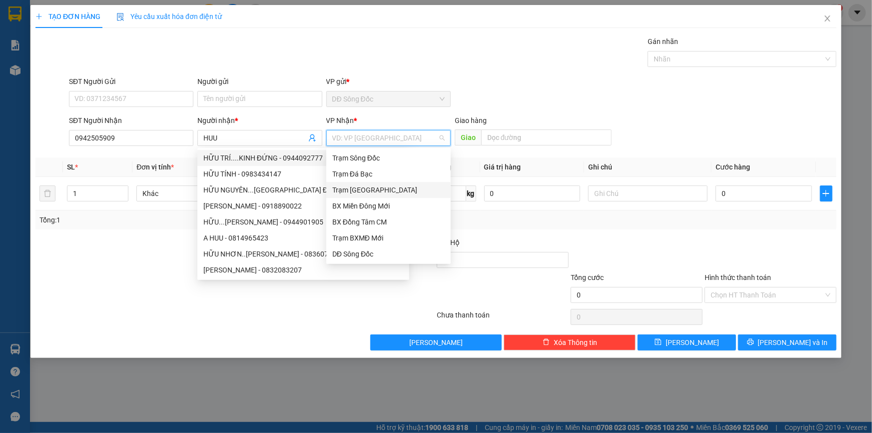
click at [384, 133] on input "search" at bounding box center [384, 137] width 105 height 15
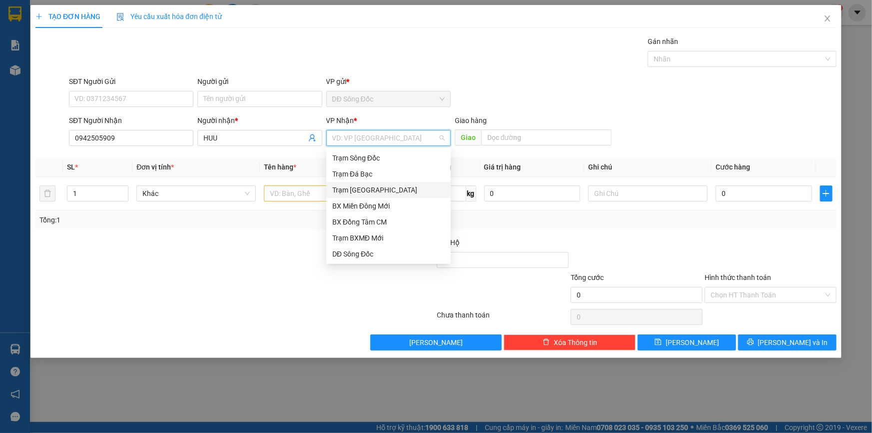
click at [375, 187] on div "Trạm [GEOGRAPHIC_DATA]" at bounding box center [388, 189] width 112 height 11
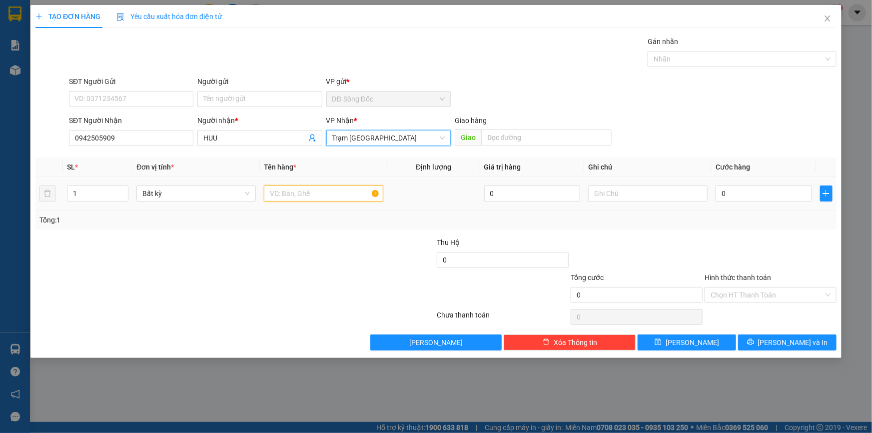
click at [338, 197] on input "text" at bounding box center [323, 193] width 119 height 16
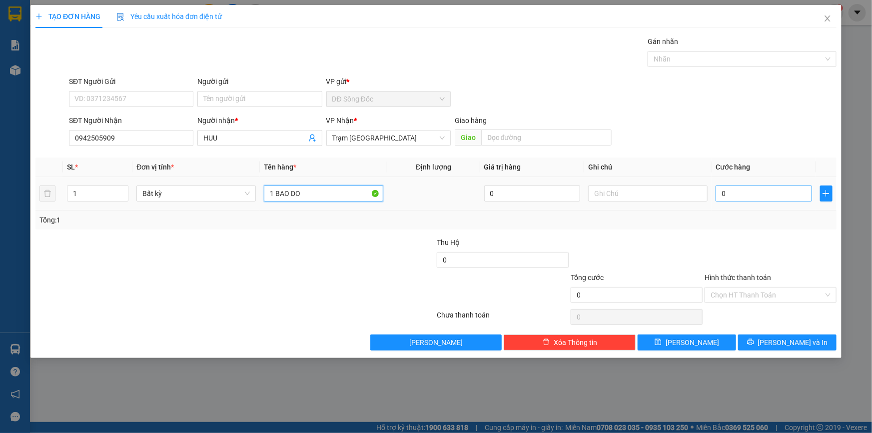
type input "1 BAO DO"
click at [743, 192] on input "0" at bounding box center [763, 193] width 96 height 16
type input "4"
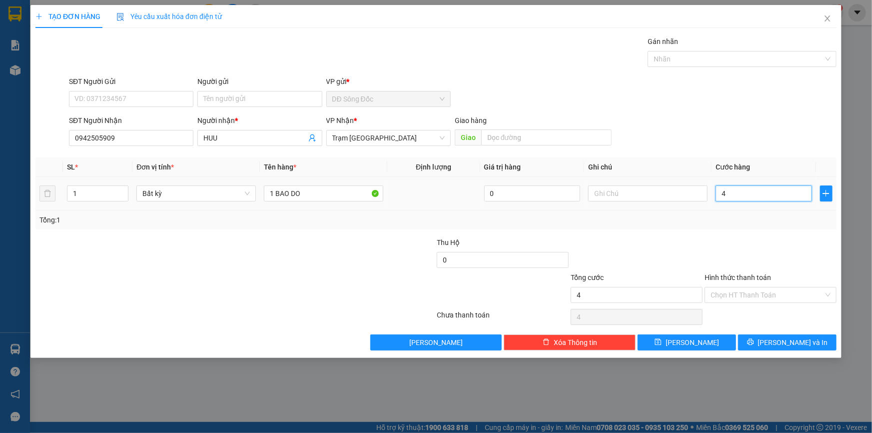
type input "40"
type input "40.000"
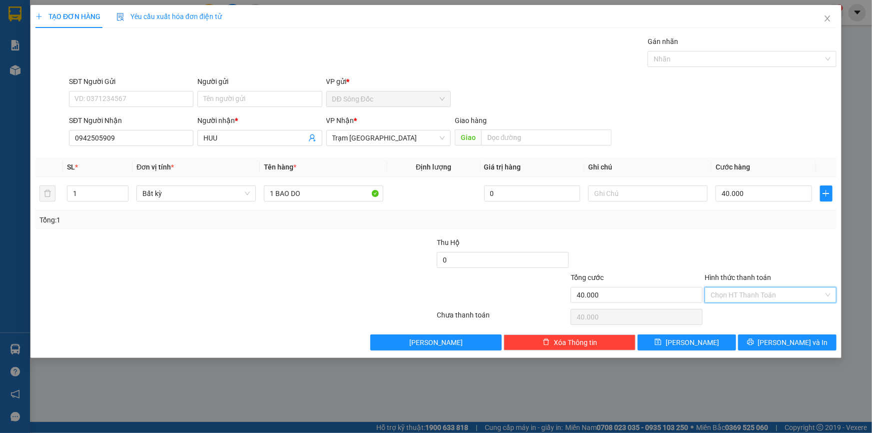
click at [738, 294] on input "Hình thức thanh toán" at bounding box center [766, 294] width 113 height 15
click at [736, 312] on div "Tại văn phòng" at bounding box center [770, 314] width 120 height 11
type input "0"
click at [696, 345] on span "[PERSON_NAME]" at bounding box center [691, 342] width 53 height 11
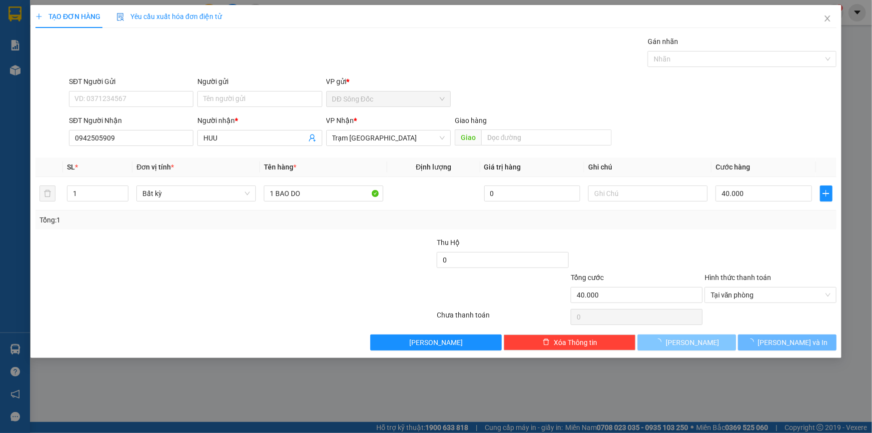
type input "0"
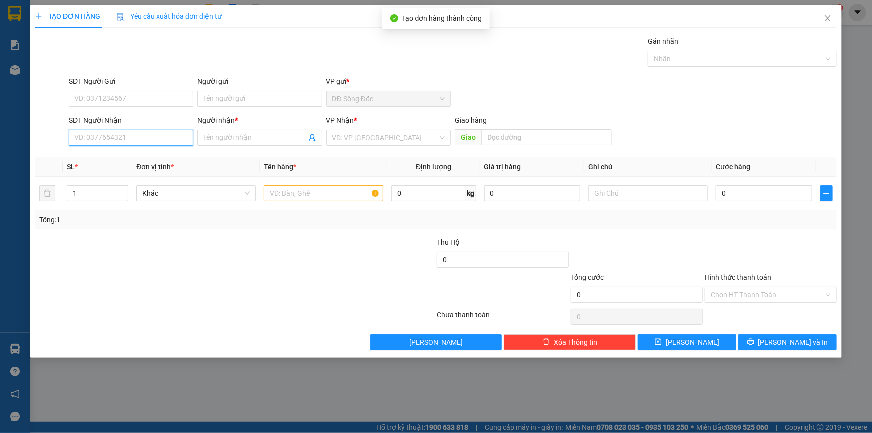
click at [105, 139] on input "SĐT Người Nhận" at bounding box center [131, 138] width 124 height 16
click at [87, 158] on div "0888470141 - DAT" at bounding box center [131, 157] width 112 height 11
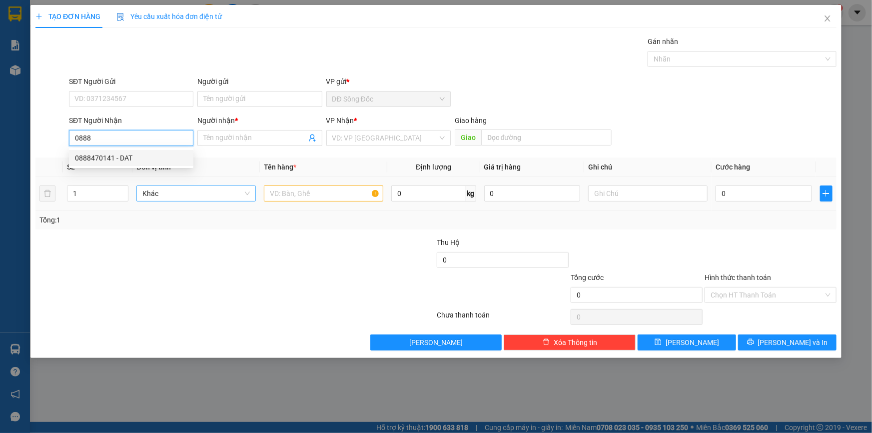
type input "0888470141"
type input "DAT"
type input "TAN THOI HIEP"
type input "0888470141"
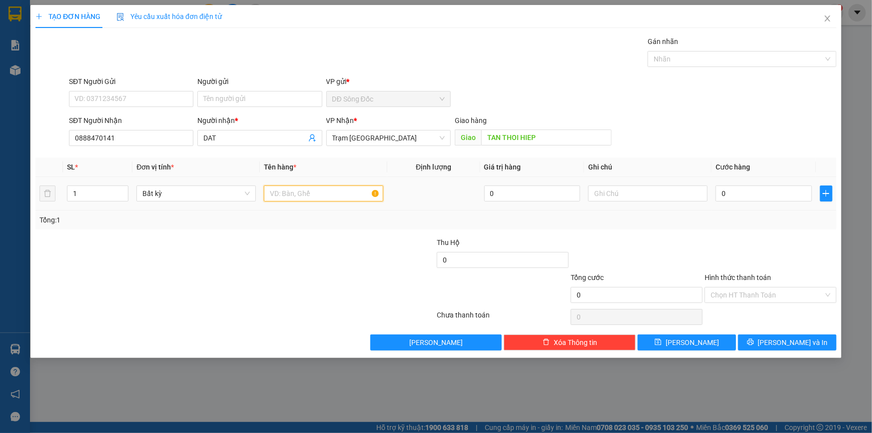
click at [326, 195] on input "text" at bounding box center [323, 193] width 119 height 16
type input "1TH"
click at [803, 195] on input "0" at bounding box center [763, 193] width 96 height 16
type input "6"
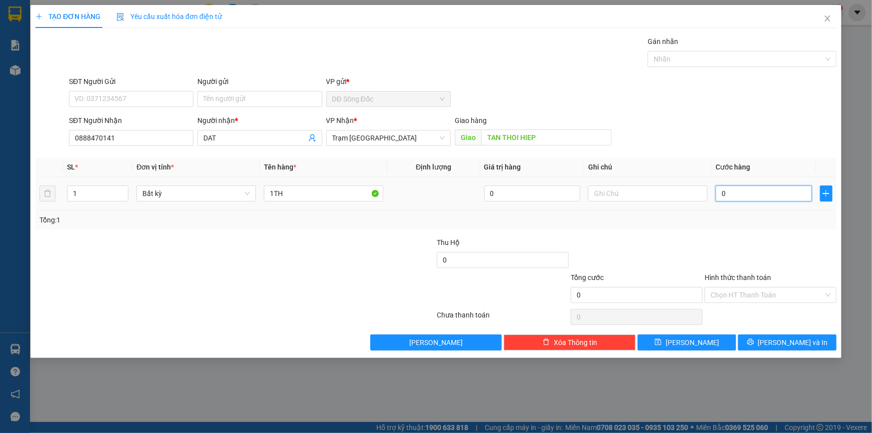
type input "6"
type input "60"
type input "60.000"
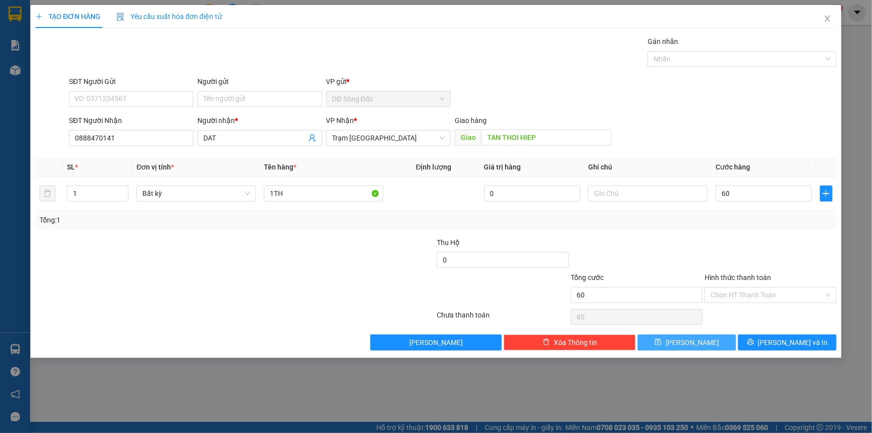
type input "60.000"
click at [694, 346] on span "[PERSON_NAME]" at bounding box center [691, 342] width 53 height 11
type input "0"
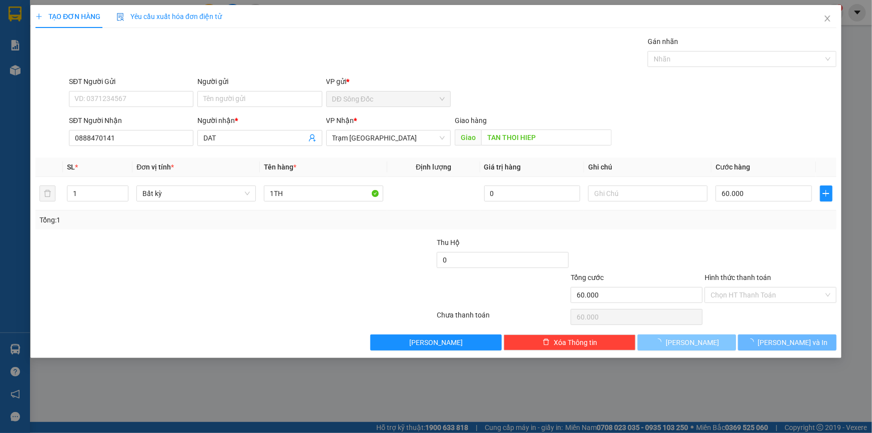
type input "0"
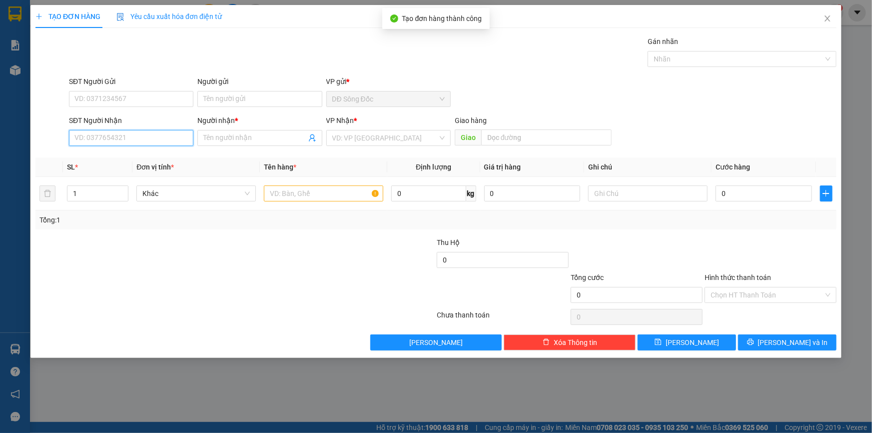
click at [141, 141] on input "SĐT Người Nhận" at bounding box center [131, 138] width 124 height 16
click at [153, 155] on div "0966212433 - SG" at bounding box center [131, 157] width 112 height 11
type input "0966212433"
type input "SG"
type input "GO MAY"
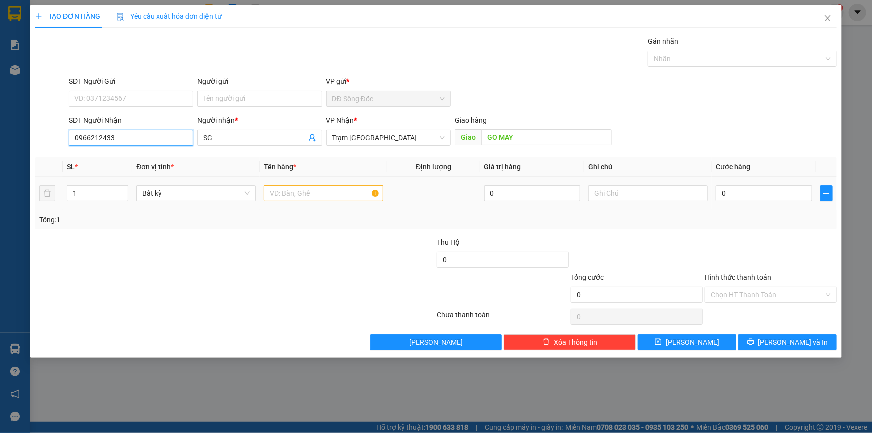
type input "0966212433"
click at [329, 190] on input "text" at bounding box center [323, 193] width 119 height 16
type input "1TH"
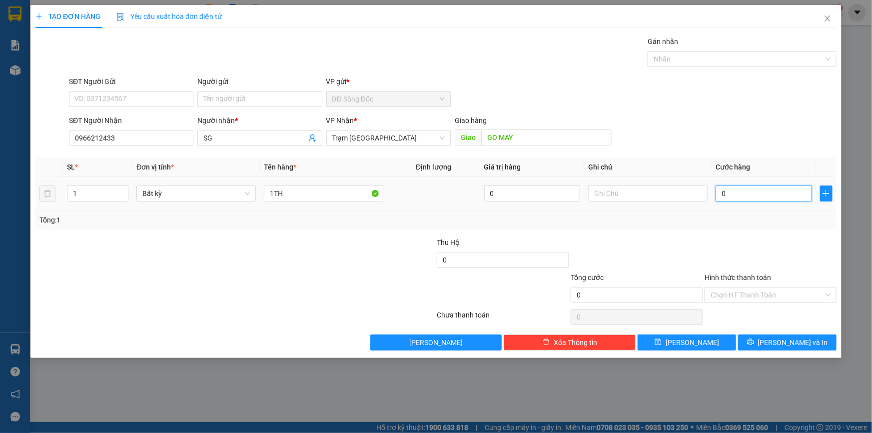
click at [770, 196] on input "0" at bounding box center [763, 193] width 96 height 16
type input "5"
type input "50"
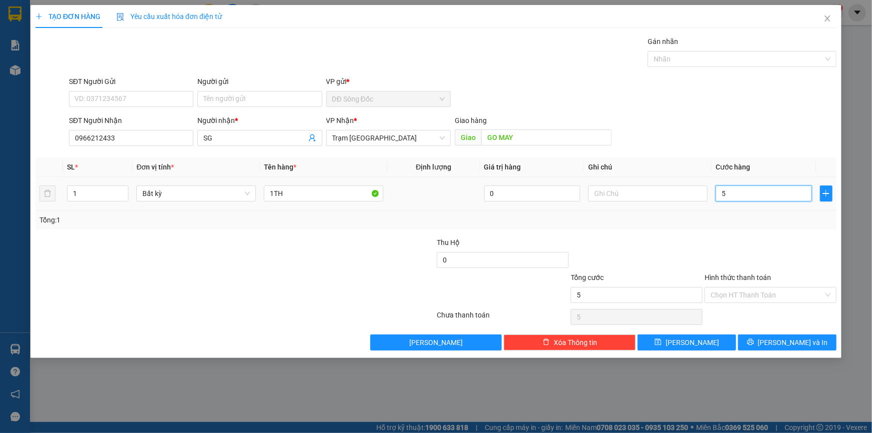
type input "50"
type input "50.000"
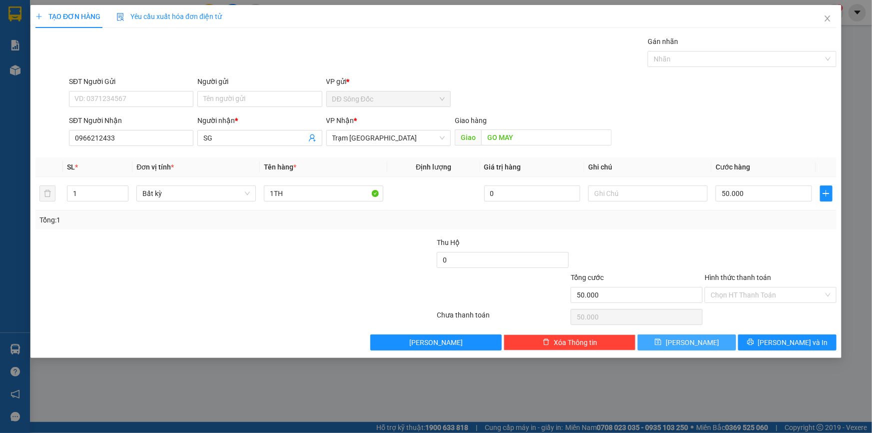
click at [712, 337] on button "[PERSON_NAME]" at bounding box center [687, 342] width 98 height 16
type input "0"
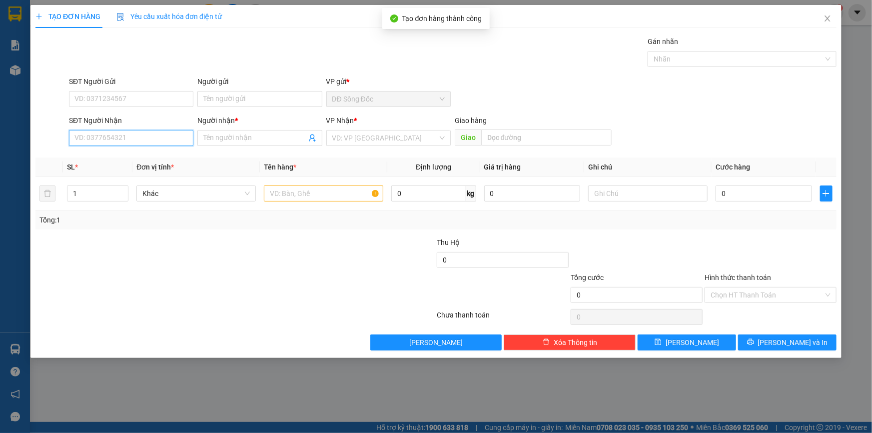
click at [120, 140] on input "SĐT Người Nhận" at bounding box center [131, 138] width 124 height 16
click at [109, 155] on div "0936864347 - HUYNH" at bounding box center [131, 157] width 112 height 11
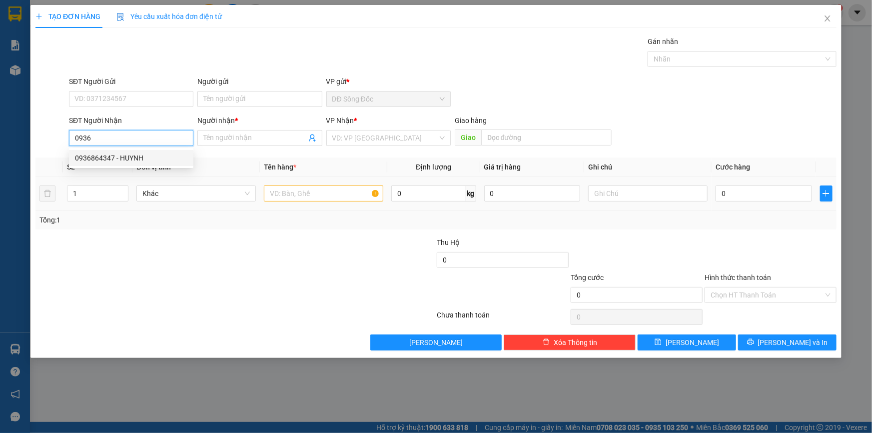
type input "0936864347"
type input "HUYNH"
type input "0936864347"
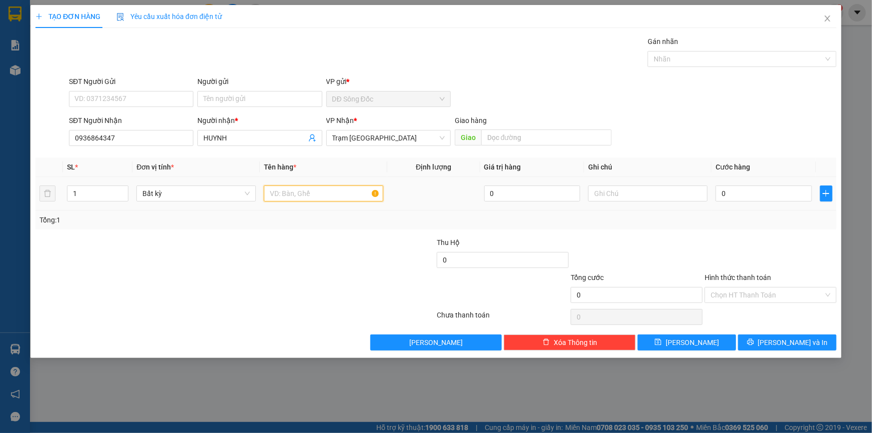
click at [359, 195] on input "text" at bounding box center [323, 193] width 119 height 16
type input "1 BAO"
click at [764, 192] on input "0" at bounding box center [763, 193] width 96 height 16
type input "6"
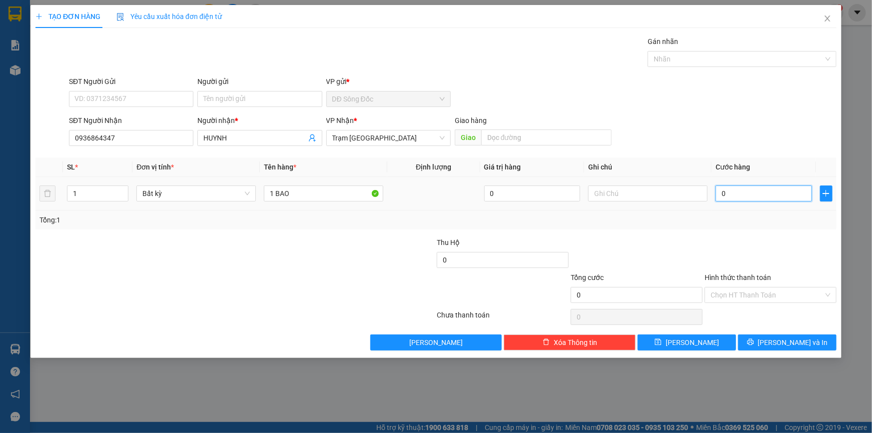
type input "6"
type input "60"
type input "60.000"
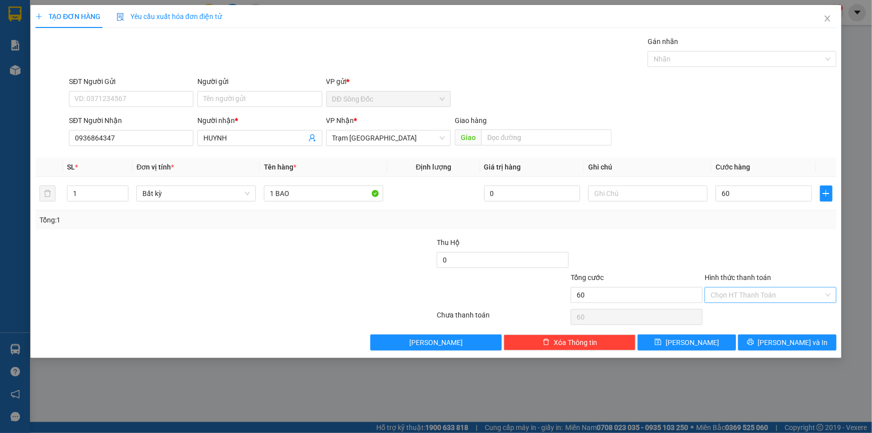
type input "60.000"
click at [737, 296] on input "Hình thức thanh toán" at bounding box center [766, 294] width 113 height 15
click at [735, 314] on div "Tại văn phòng" at bounding box center [770, 314] width 120 height 11
type input "0"
drag, startPoint x: 712, startPoint y: 339, endPoint x: 674, endPoint y: 327, distance: 40.3
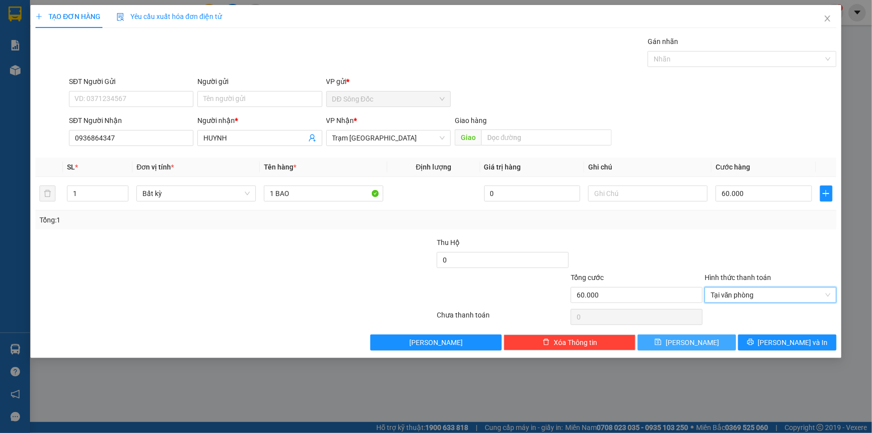
click at [711, 339] on button "[PERSON_NAME]" at bounding box center [687, 342] width 98 height 16
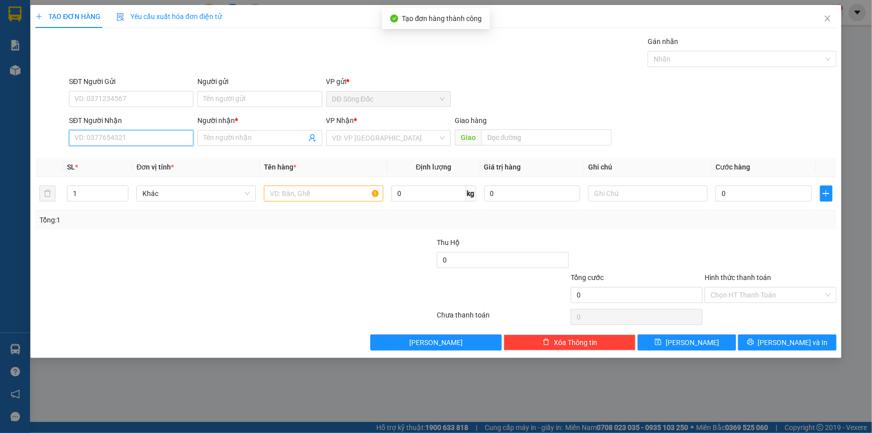
click at [160, 140] on input "SĐT Người Nhận" at bounding box center [131, 138] width 124 height 16
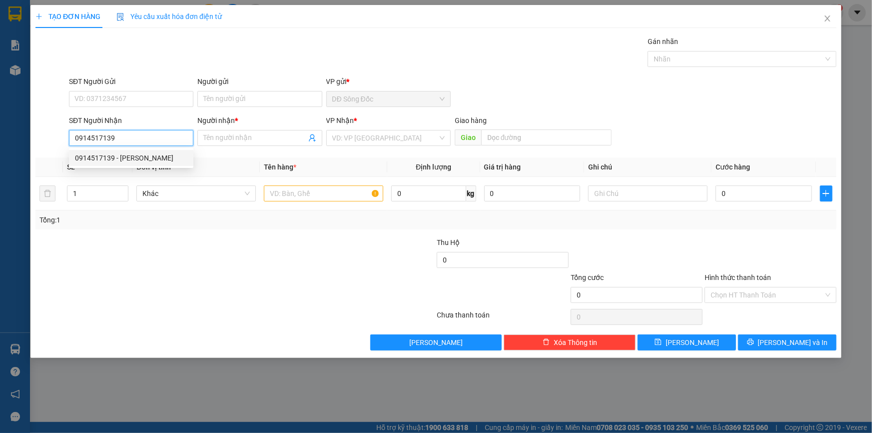
click at [141, 160] on div "0914517139 - [PERSON_NAME]" at bounding box center [131, 157] width 112 height 11
click at [326, 195] on input "text" at bounding box center [323, 193] width 119 height 16
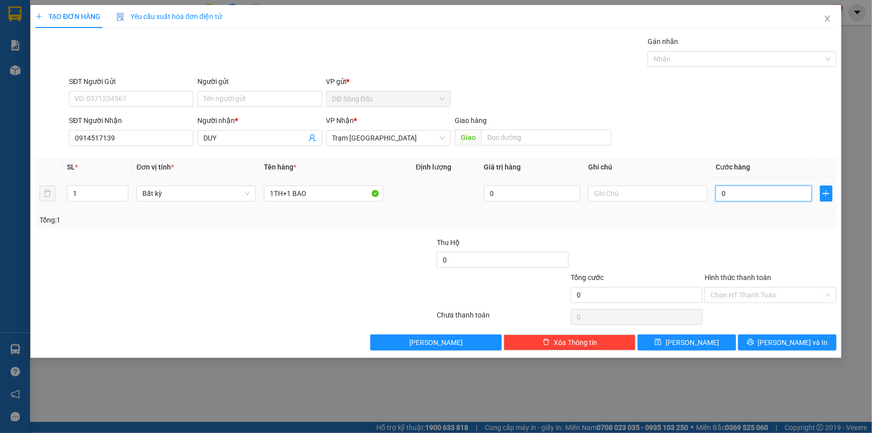
click at [788, 187] on input "0" at bounding box center [763, 193] width 96 height 16
click at [712, 339] on button "[PERSON_NAME]" at bounding box center [687, 342] width 98 height 16
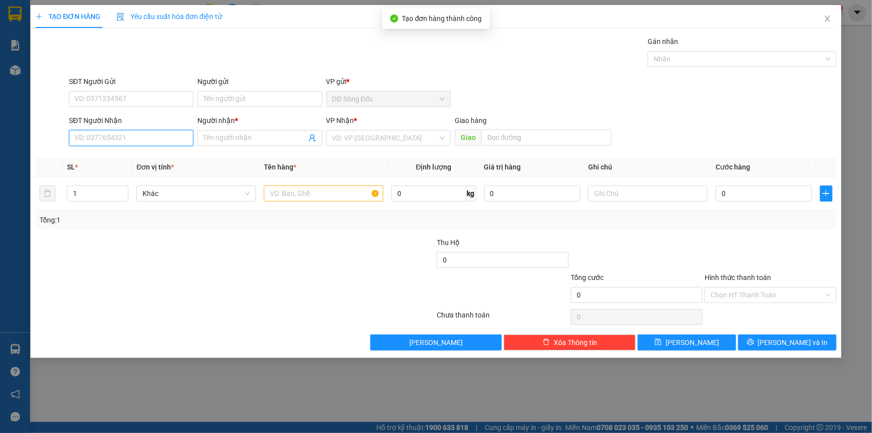
click at [137, 138] on input "SĐT Người Nhận" at bounding box center [131, 138] width 124 height 16
click at [229, 139] on input "Người nhận *" at bounding box center [254, 137] width 102 height 11
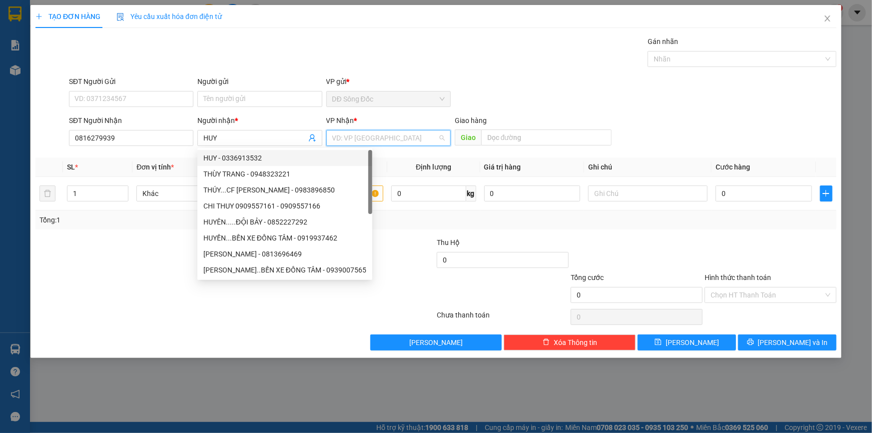
click at [380, 136] on input "search" at bounding box center [384, 137] width 105 height 15
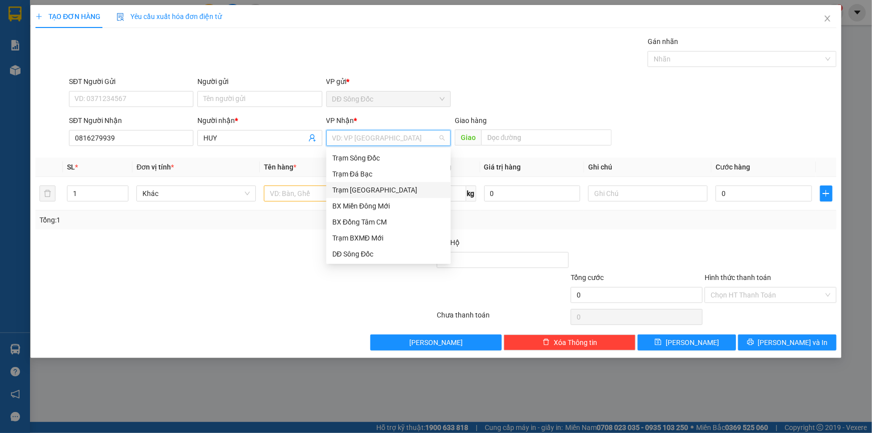
click at [380, 186] on div "Trạm [GEOGRAPHIC_DATA]" at bounding box center [388, 189] width 112 height 11
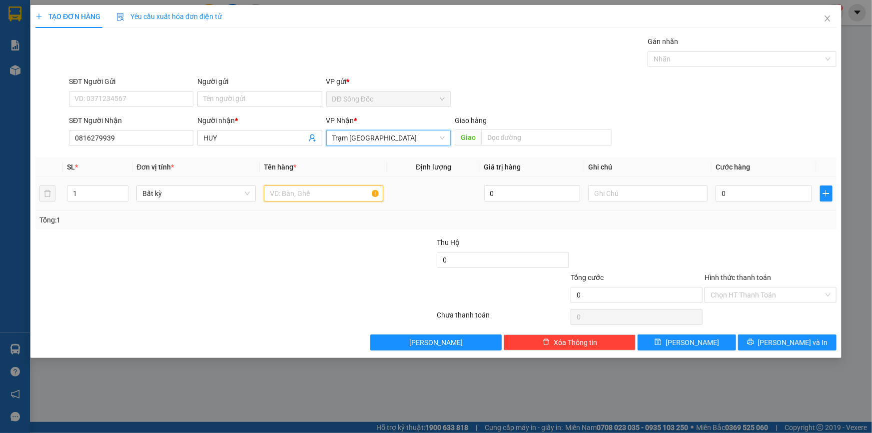
click at [330, 199] on input "text" at bounding box center [323, 193] width 119 height 16
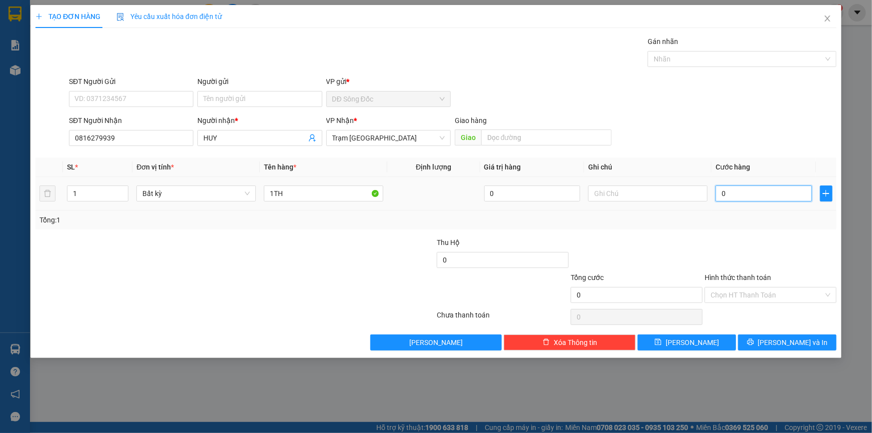
click at [763, 195] on input "0" at bounding box center [763, 193] width 96 height 16
click at [729, 295] on input "Hình thức thanh toán" at bounding box center [766, 294] width 113 height 15
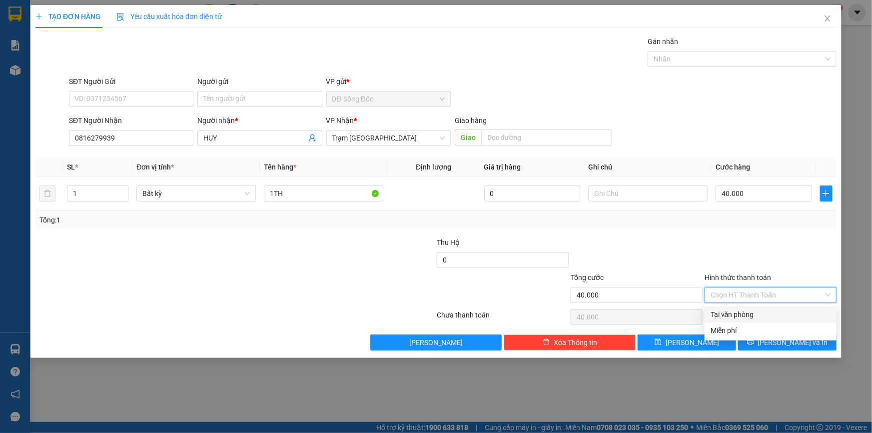
click at [728, 311] on div "Tại văn phòng" at bounding box center [770, 314] width 120 height 11
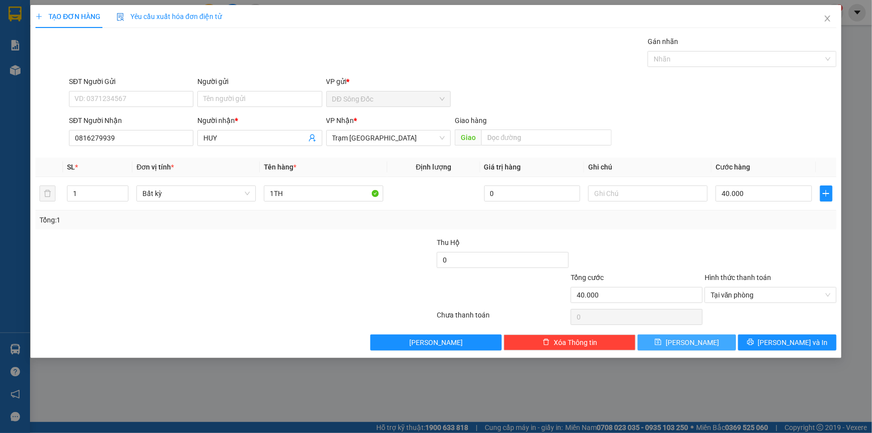
click at [706, 338] on button "[PERSON_NAME]" at bounding box center [687, 342] width 98 height 16
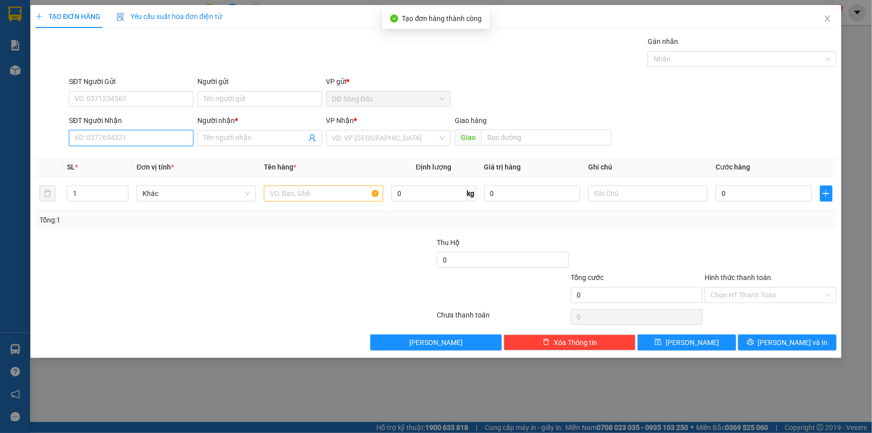
click at [156, 140] on input "SĐT Người Nhận" at bounding box center [131, 138] width 124 height 16
click at [139, 157] on div "0836629303 - TRANG" at bounding box center [131, 157] width 112 height 11
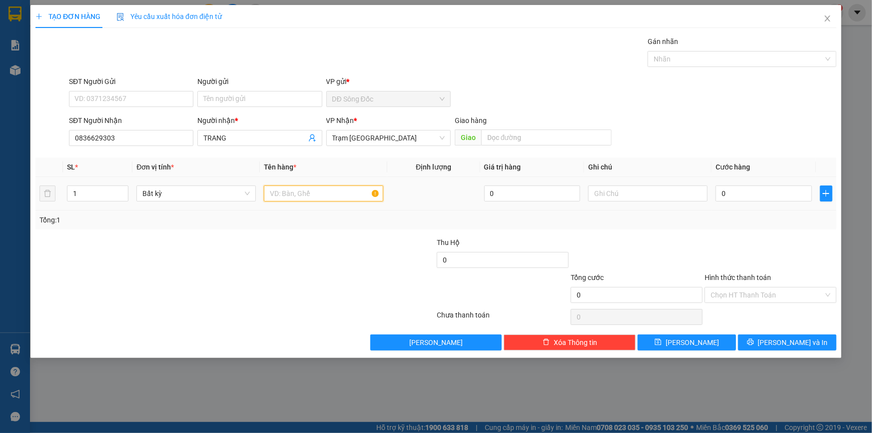
click at [320, 193] on input "text" at bounding box center [323, 193] width 119 height 16
click at [755, 193] on input "0" at bounding box center [763, 193] width 96 height 16
click at [744, 295] on input "Hình thức thanh toán" at bounding box center [766, 294] width 113 height 15
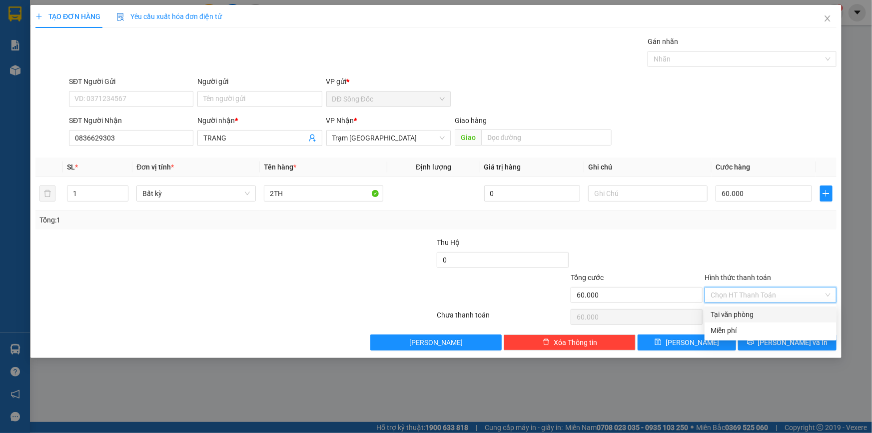
click at [745, 313] on div "Tại văn phòng" at bounding box center [770, 314] width 120 height 11
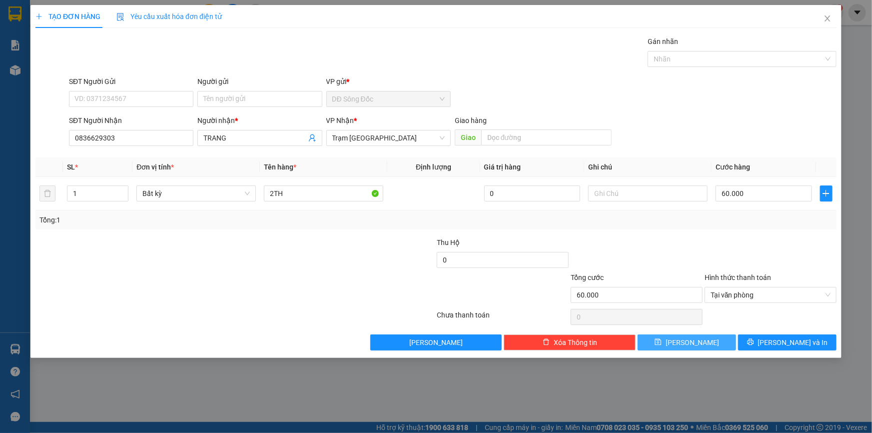
click at [692, 344] on span "[PERSON_NAME]" at bounding box center [691, 342] width 53 height 11
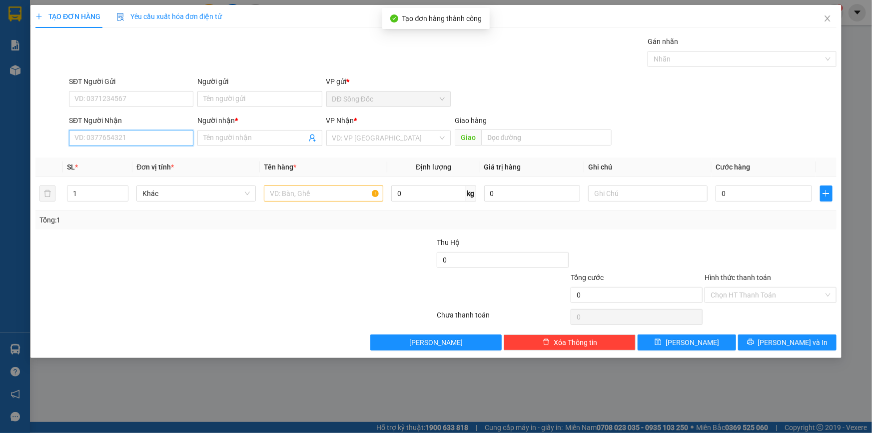
click at [122, 138] on input "SĐT Người Nhận" at bounding box center [131, 138] width 124 height 16
click at [260, 135] on input "Người nhận *" at bounding box center [254, 137] width 102 height 11
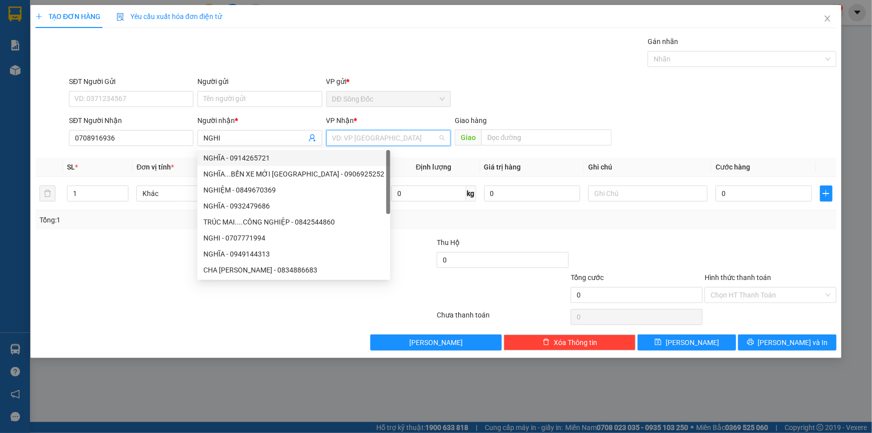
click at [380, 139] on input "search" at bounding box center [384, 137] width 105 height 15
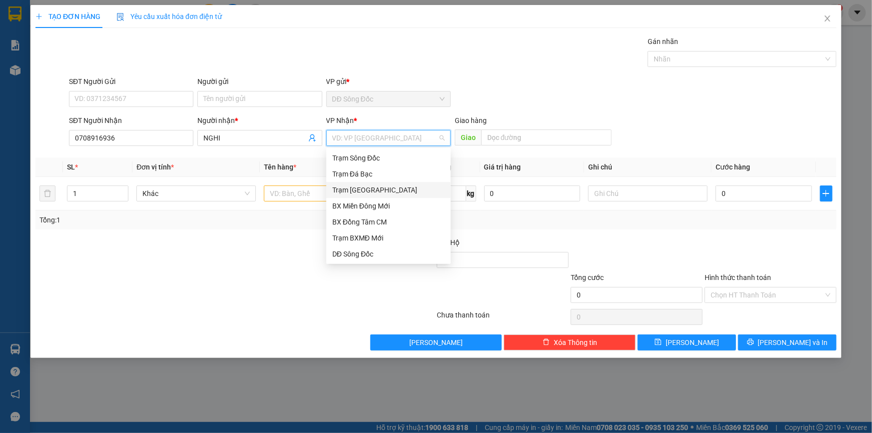
click at [365, 190] on div "Trạm [GEOGRAPHIC_DATA]" at bounding box center [388, 189] width 112 height 11
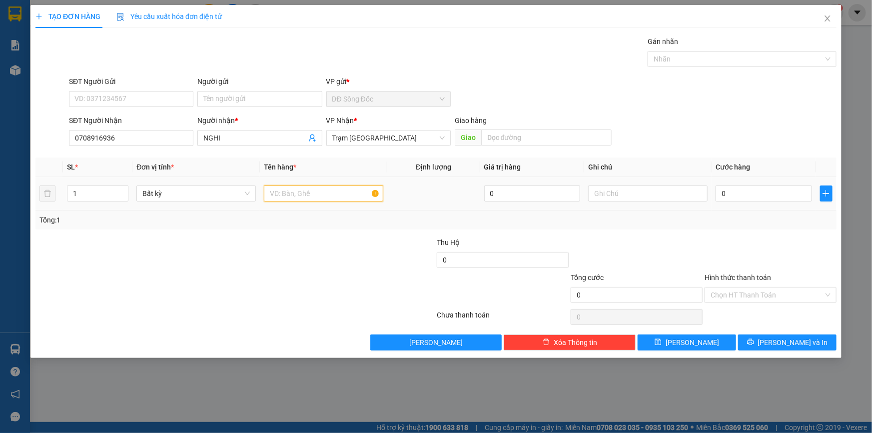
click at [306, 196] on input "text" at bounding box center [323, 193] width 119 height 16
click at [763, 193] on input "0" at bounding box center [763, 193] width 96 height 16
click at [708, 341] on button "[PERSON_NAME]" at bounding box center [687, 342] width 98 height 16
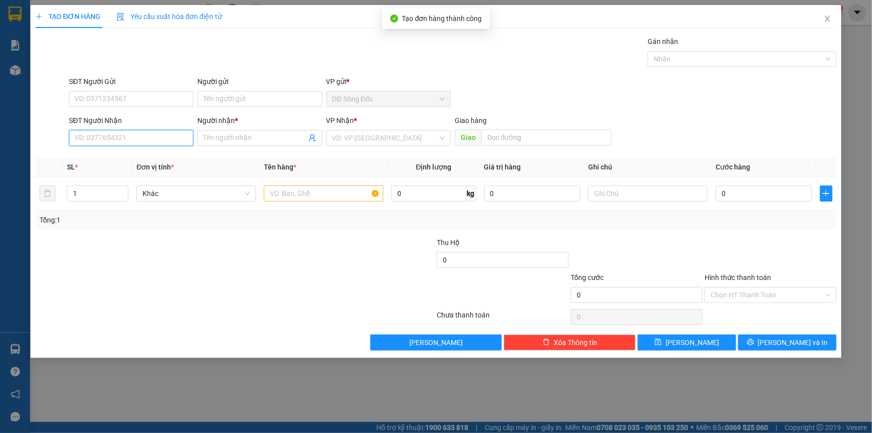
click at [119, 141] on input "SĐT Người Nhận" at bounding box center [131, 138] width 124 height 16
click at [228, 138] on input "Người nhận *" at bounding box center [254, 137] width 102 height 11
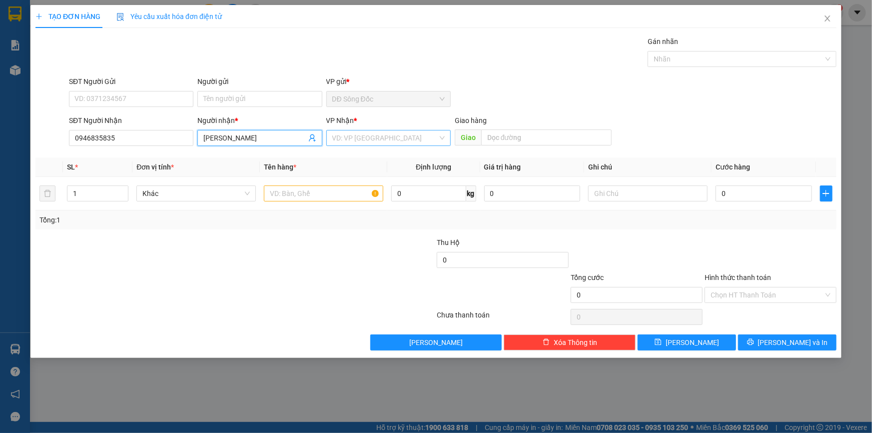
click at [377, 142] on input "search" at bounding box center [384, 137] width 105 height 15
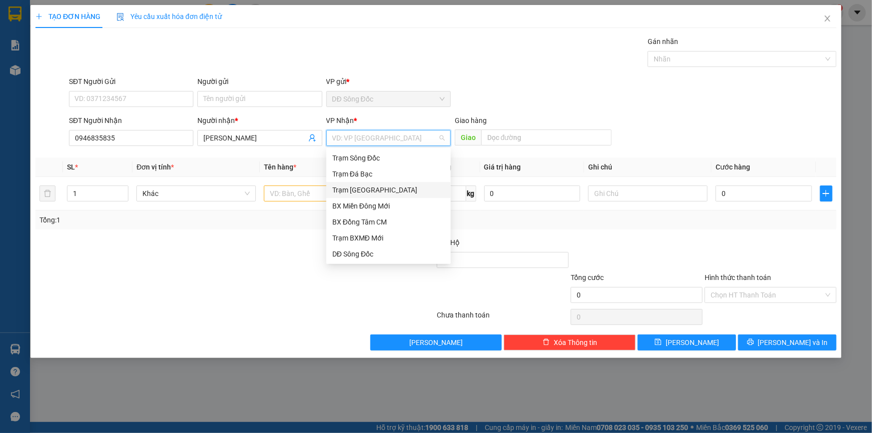
click at [358, 191] on div "Trạm [GEOGRAPHIC_DATA]" at bounding box center [388, 189] width 112 height 11
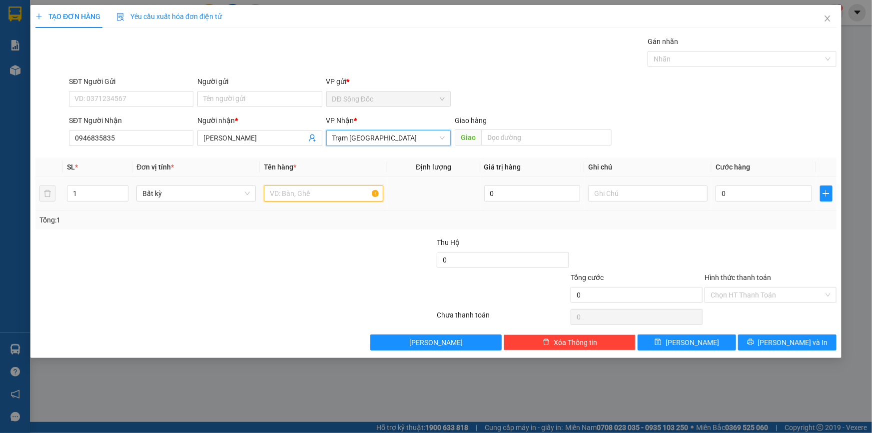
click at [285, 195] on input "text" at bounding box center [323, 193] width 119 height 16
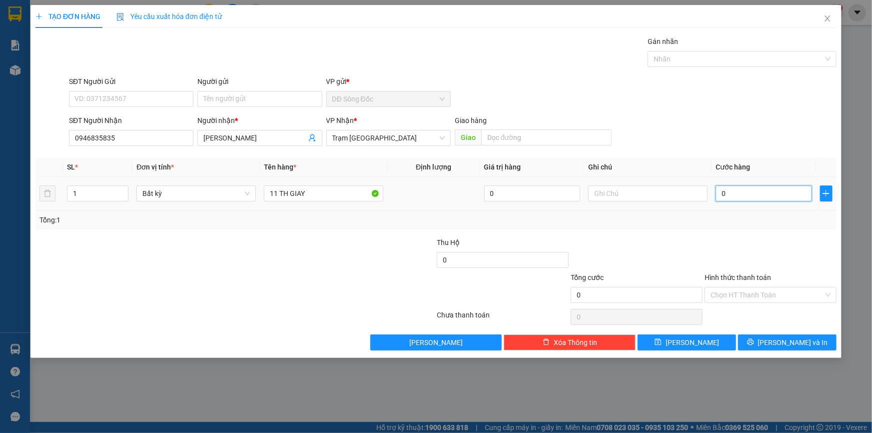
click at [773, 192] on input "0" at bounding box center [763, 193] width 96 height 16
click at [763, 295] on input "Hình thức thanh toán" at bounding box center [766, 294] width 113 height 15
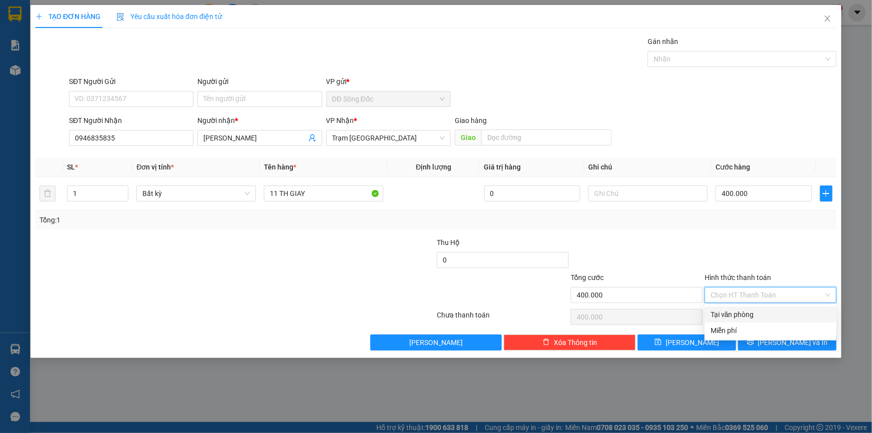
click at [759, 314] on div "Tại văn phòng" at bounding box center [770, 314] width 120 height 11
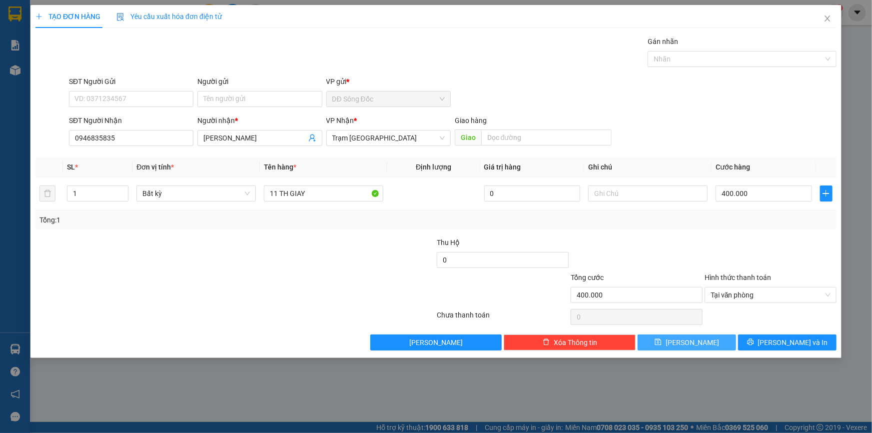
click at [710, 345] on button "[PERSON_NAME]" at bounding box center [687, 342] width 98 height 16
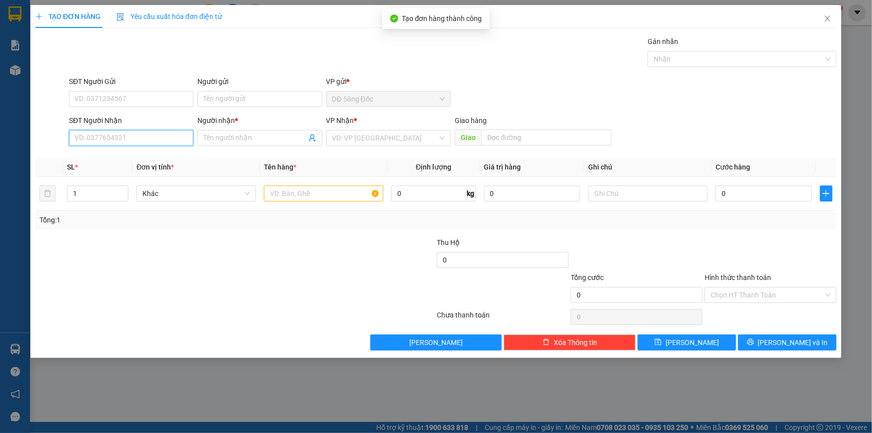
click at [154, 139] on input "SĐT Người Nhận" at bounding box center [131, 138] width 124 height 16
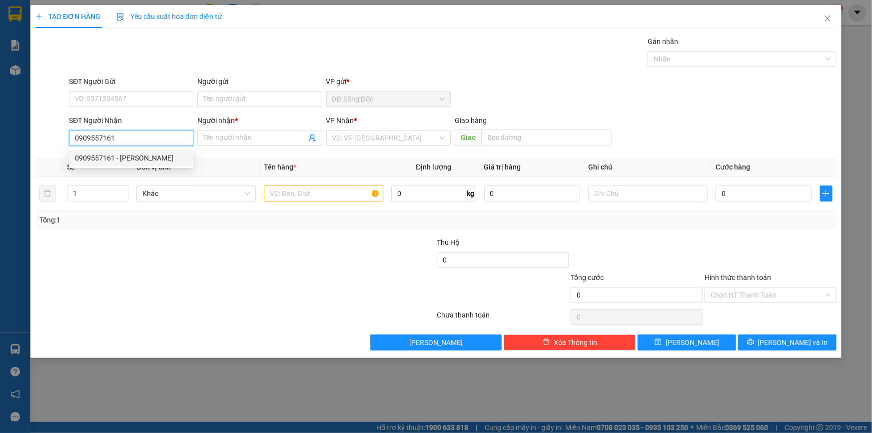
click at [154, 156] on div "0909557161 - [PERSON_NAME]" at bounding box center [131, 157] width 112 height 11
click at [305, 197] on input "text" at bounding box center [323, 193] width 119 height 16
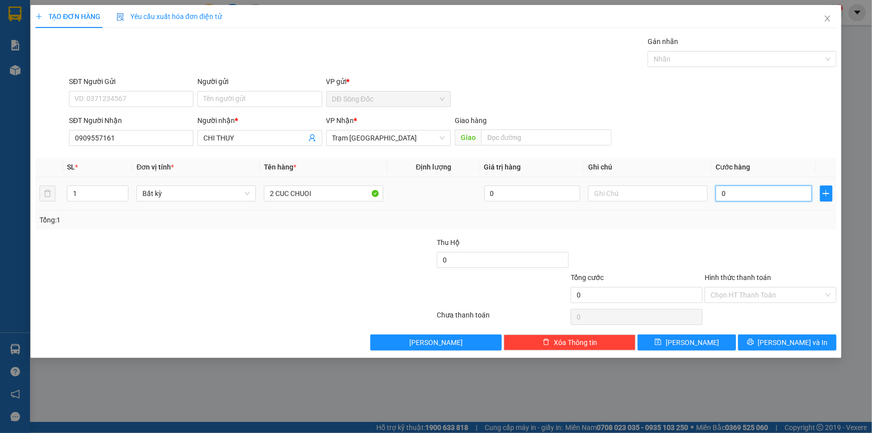
click at [761, 187] on input "0" at bounding box center [763, 193] width 96 height 16
click at [719, 339] on button "[PERSON_NAME]" at bounding box center [687, 342] width 98 height 16
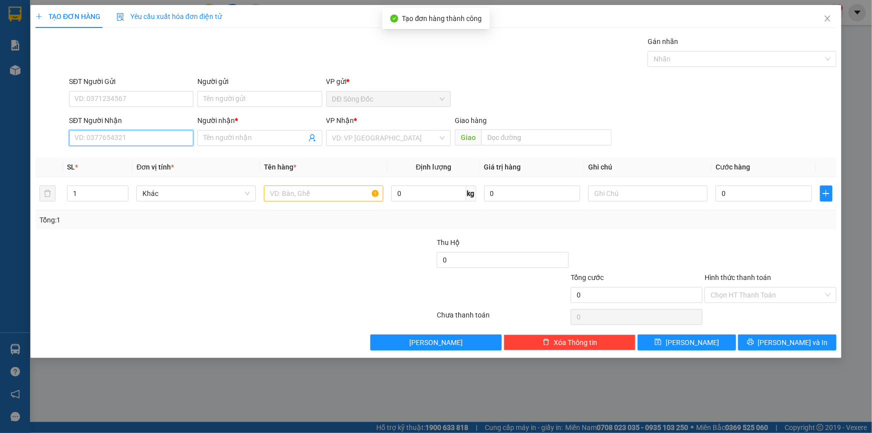
click at [156, 141] on input "SĐT Người Nhận" at bounding box center [131, 138] width 124 height 16
click at [107, 156] on div "0383993269 - BAO" at bounding box center [131, 157] width 112 height 11
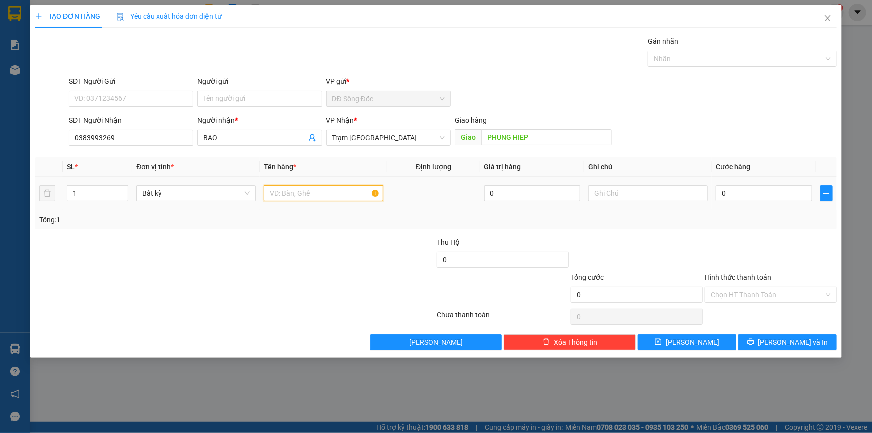
click at [315, 193] on input "text" at bounding box center [323, 193] width 119 height 16
click at [772, 193] on input "0" at bounding box center [763, 193] width 96 height 16
click at [759, 294] on input "Hình thức thanh toán" at bounding box center [766, 294] width 113 height 15
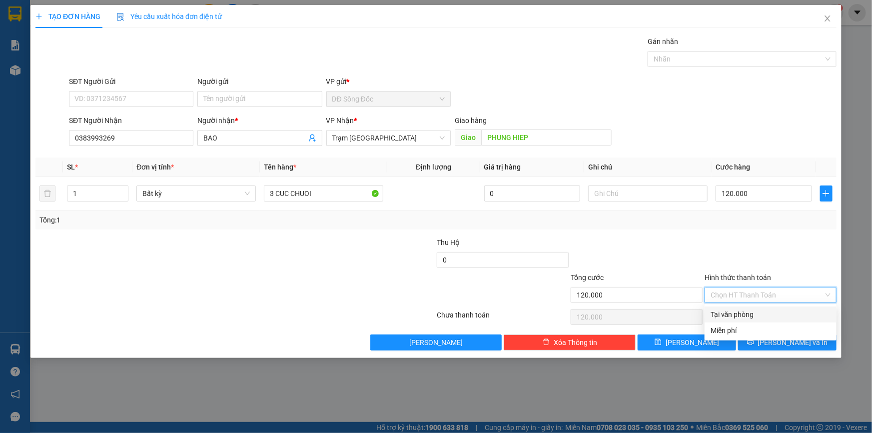
drag, startPoint x: 752, startPoint y: 314, endPoint x: 747, endPoint y: 316, distance: 6.0
click at [752, 314] on div "Tại văn phòng" at bounding box center [770, 314] width 120 height 11
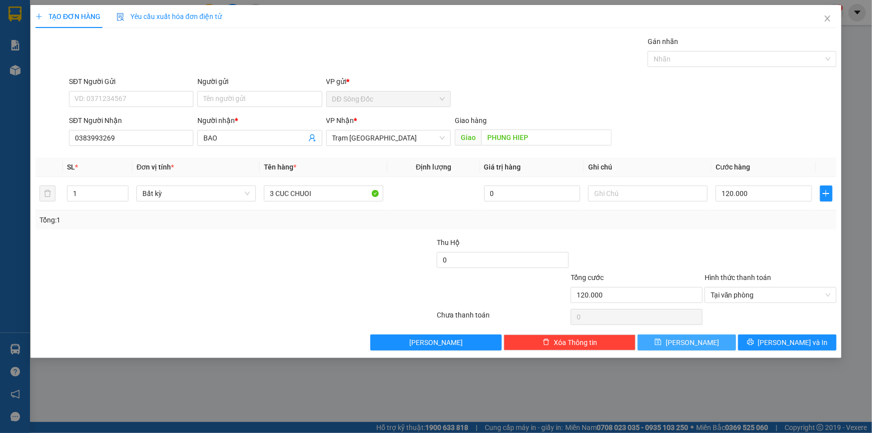
click at [709, 339] on button "[PERSON_NAME]" at bounding box center [687, 342] width 98 height 16
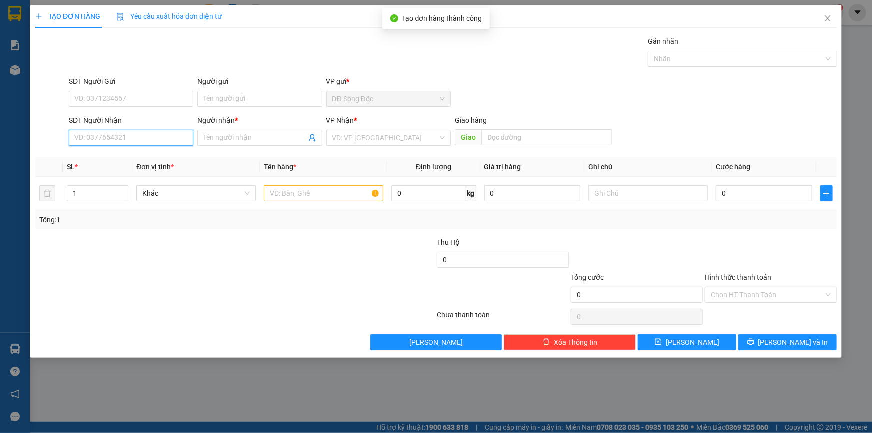
click at [112, 139] on input "SĐT Người Nhận" at bounding box center [131, 138] width 124 height 16
click at [106, 153] on div "0918279700 - SG" at bounding box center [131, 157] width 112 height 11
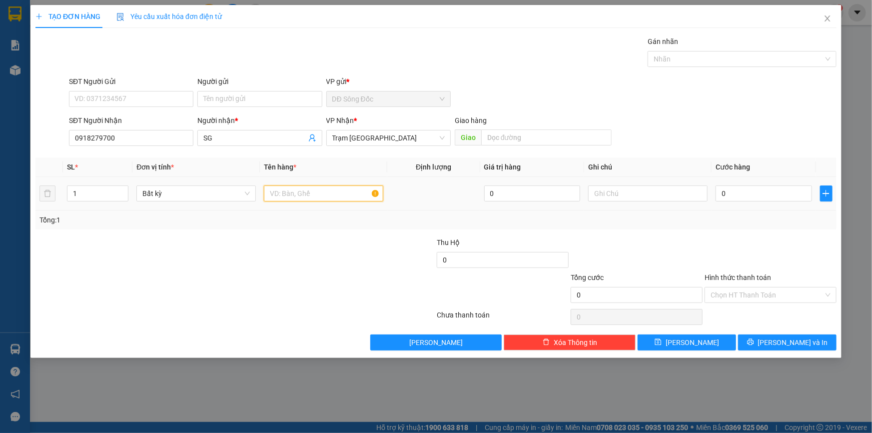
click at [285, 193] on input "text" at bounding box center [323, 193] width 119 height 16
click at [745, 193] on input "0" at bounding box center [763, 193] width 96 height 16
click at [711, 339] on button "[PERSON_NAME]" at bounding box center [687, 342] width 98 height 16
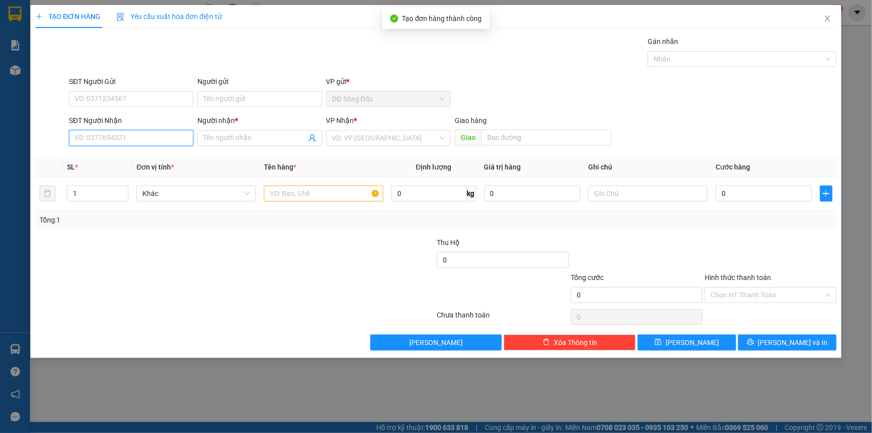
click at [146, 136] on input "SĐT Người Nhận" at bounding box center [131, 138] width 124 height 16
click at [825, 18] on icon "close" at bounding box center [827, 18] width 8 height 8
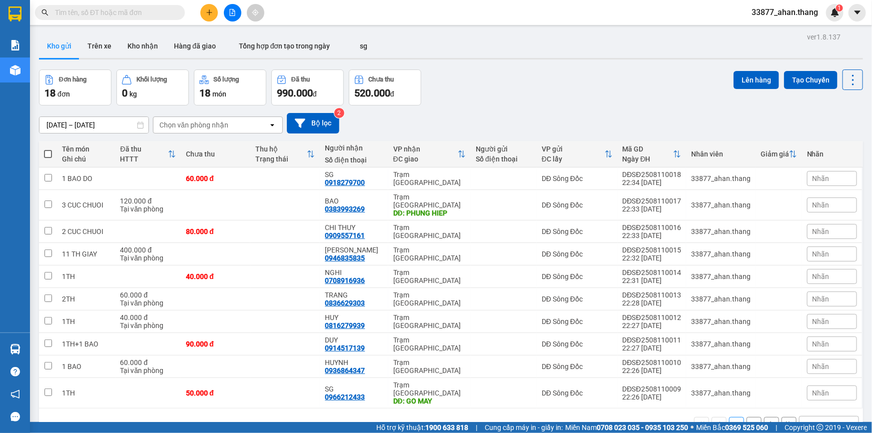
click at [810, 419] on div "10 / trang" at bounding box center [820, 424] width 31 height 10
click at [811, 386] on span "100 / trang" at bounding box center [818, 386] width 36 height 10
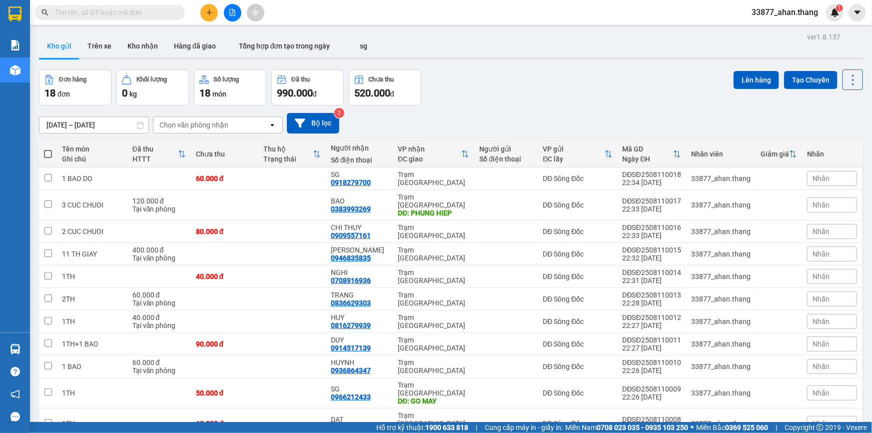
click at [46, 152] on span at bounding box center [48, 154] width 8 height 8
click at [48, 149] on input "checkbox" at bounding box center [48, 149] width 0 height 0
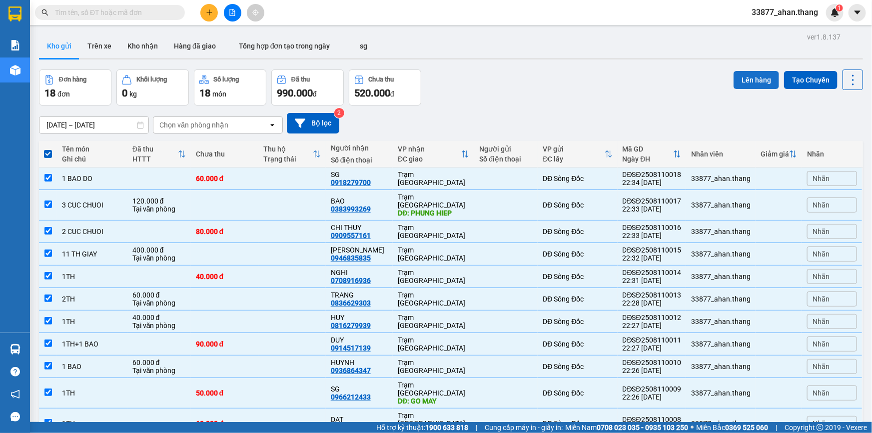
drag, startPoint x: 764, startPoint y: 79, endPoint x: 756, endPoint y: 80, distance: 7.6
click at [762, 80] on button "Lên hàng" at bounding box center [755, 80] width 45 height 18
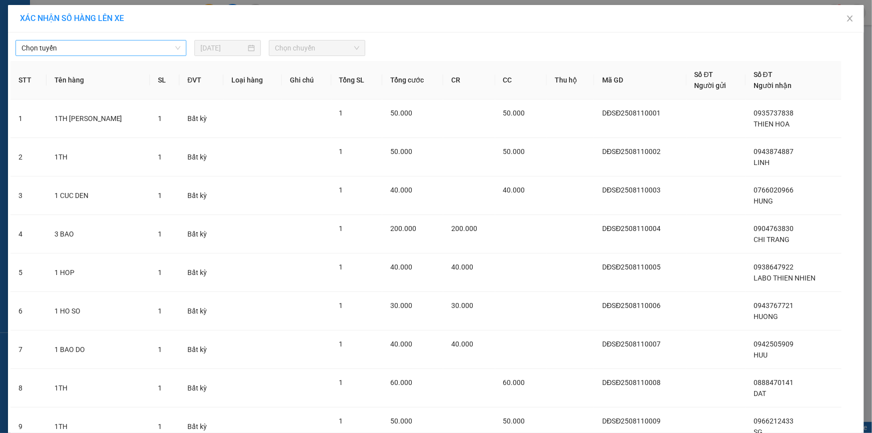
click at [43, 46] on span "Chọn tuyến" at bounding box center [100, 47] width 159 height 15
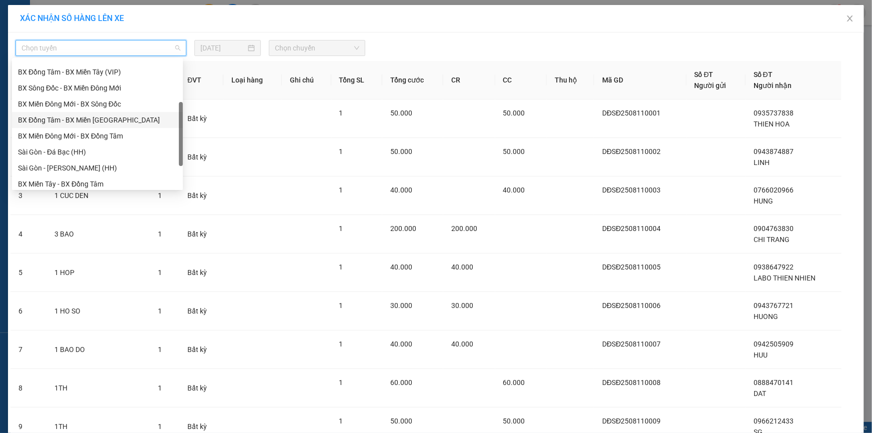
scroll to position [91, 0]
click at [37, 168] on div "BX Đồng Tâm - BX Miền Tây" at bounding box center [97, 168] width 159 height 11
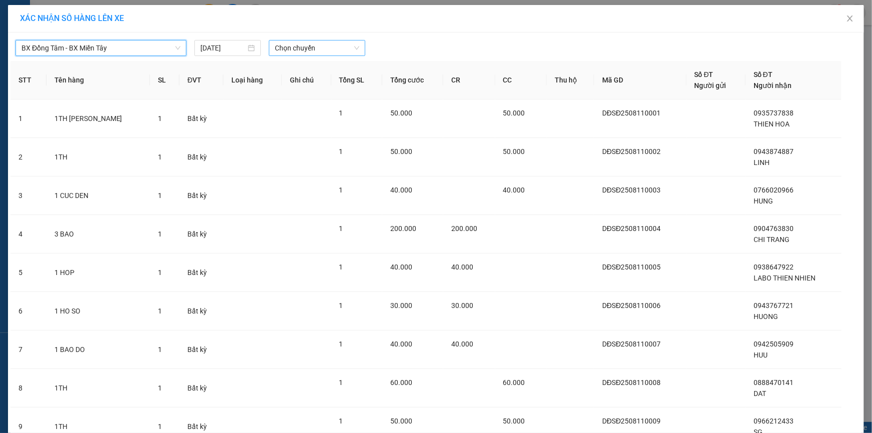
click at [278, 42] on span "Chọn chuyến" at bounding box center [317, 47] width 84 height 15
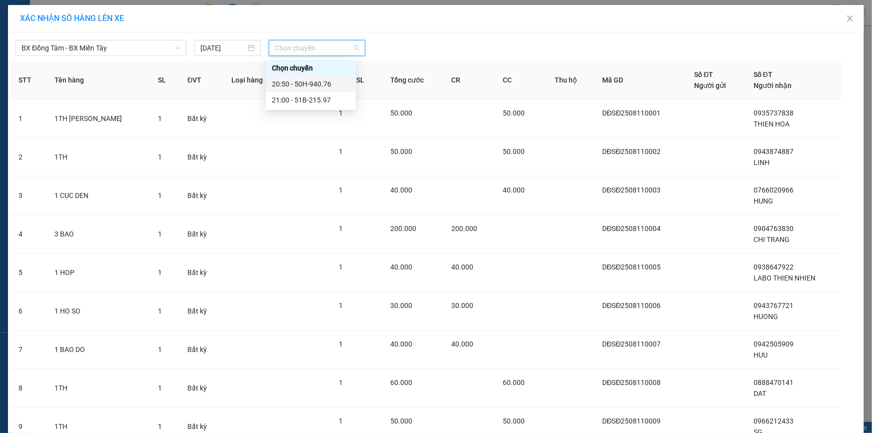
click at [289, 80] on div "20:50 - 50H-940.76" at bounding box center [311, 83] width 78 height 11
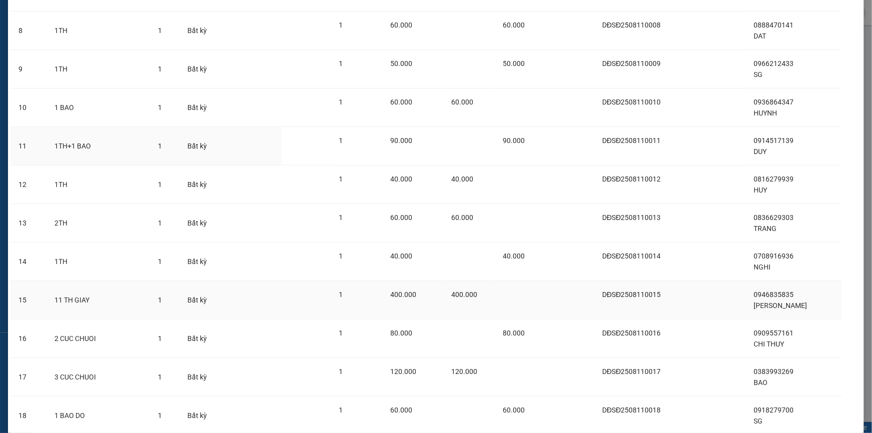
scroll to position [437, 0]
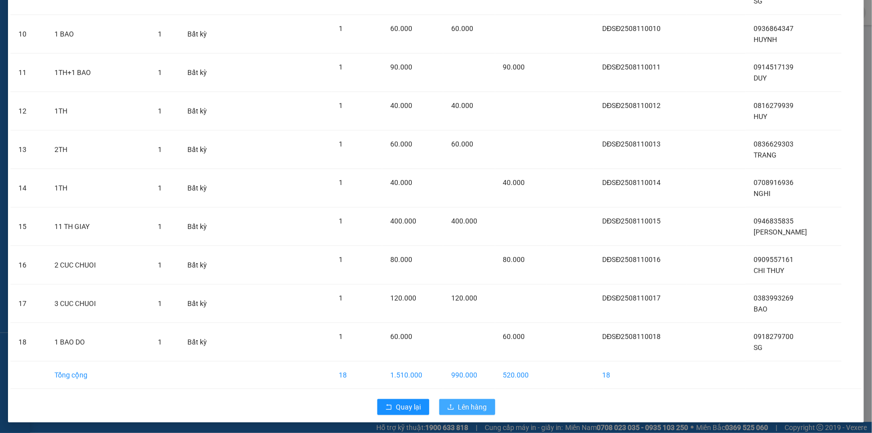
click at [464, 406] on span "Lên hàng" at bounding box center [472, 406] width 29 height 11
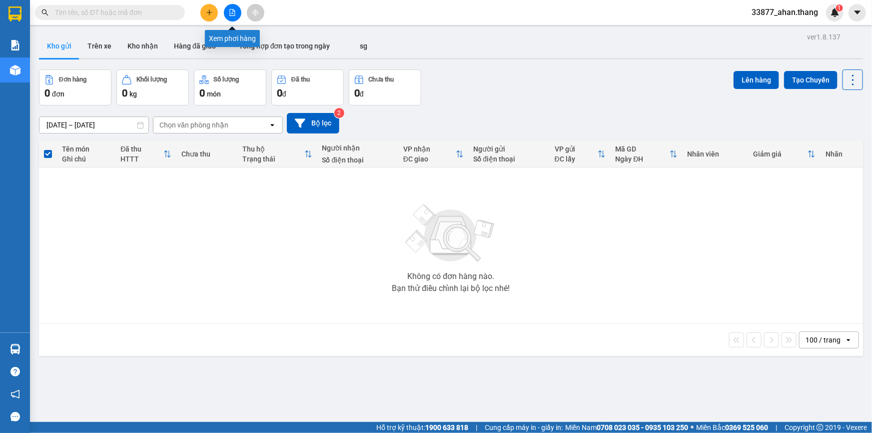
click at [233, 11] on icon "file-add" at bounding box center [232, 12] width 7 height 7
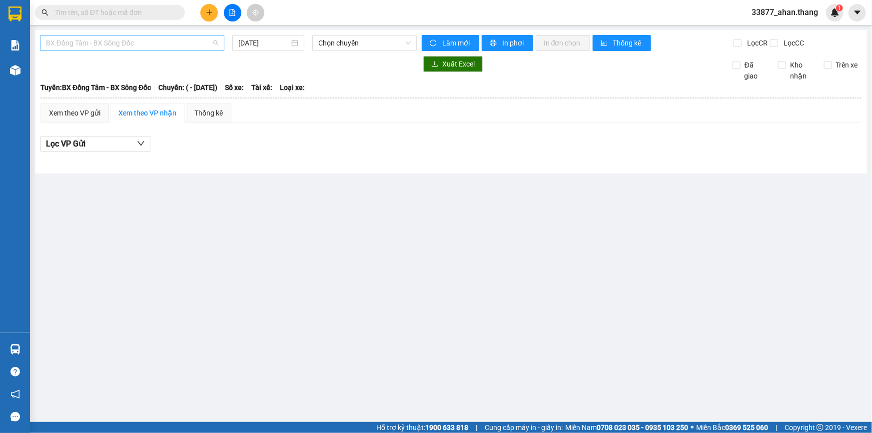
click at [148, 45] on span "BX Đồng Tâm - BX Sông Đốc" at bounding box center [132, 42] width 172 height 15
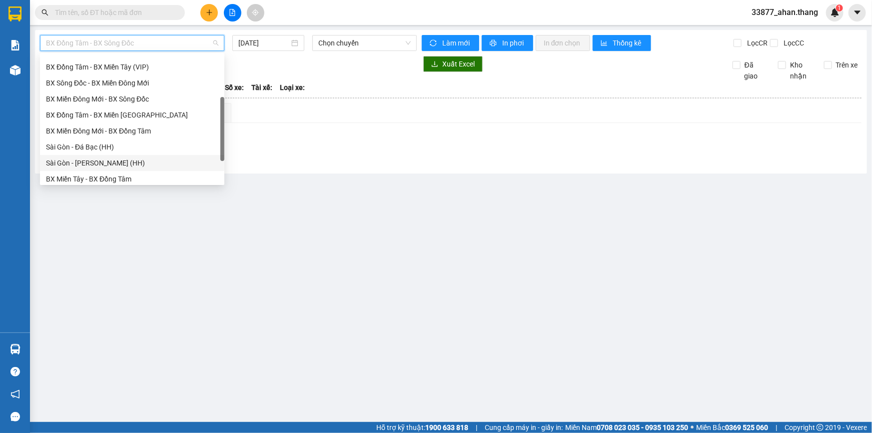
scroll to position [95, 0]
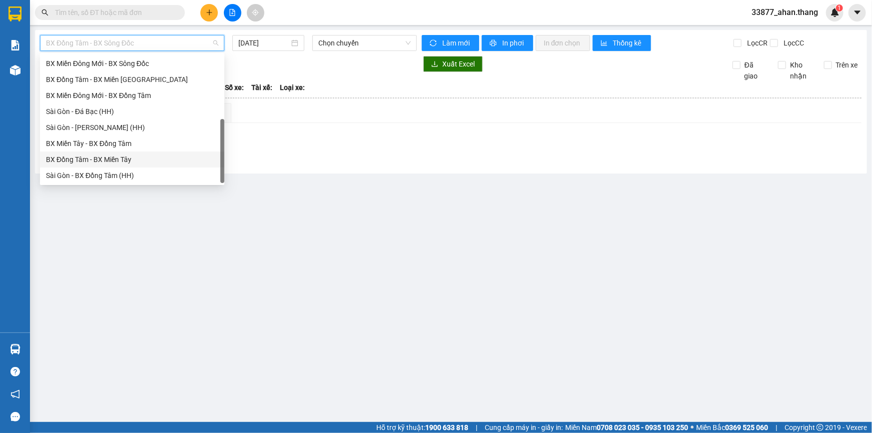
click at [79, 162] on div "BX Đồng Tâm - BX Miền Tây" at bounding box center [132, 159] width 172 height 11
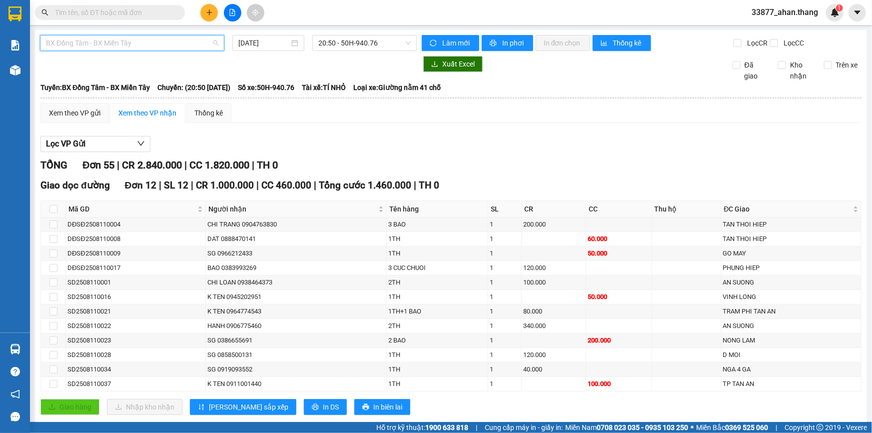
click at [190, 46] on span "BX Đồng Tâm - BX Miền Tây" at bounding box center [132, 42] width 172 height 15
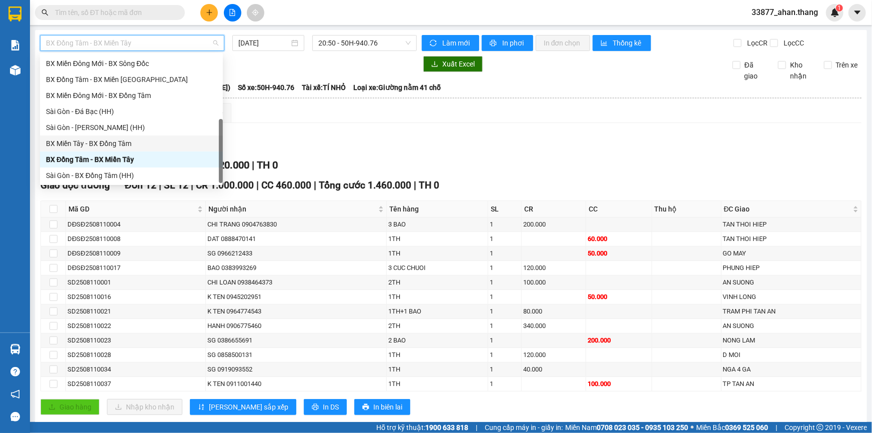
click at [100, 142] on div "BX Miền Tây - BX Đồng Tâm" at bounding box center [131, 143] width 171 height 11
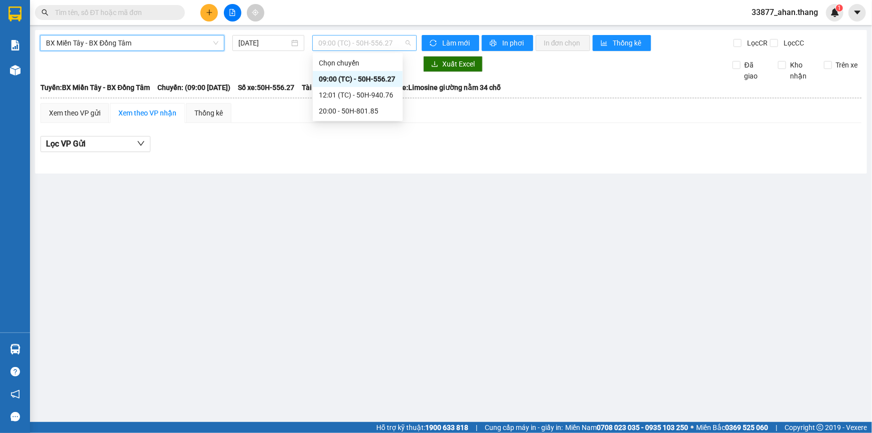
click at [335, 43] on span "09:00 (TC) - 50H-556.27" at bounding box center [364, 42] width 92 height 15
click at [343, 108] on div "20:00 - 50H-801.85" at bounding box center [358, 110] width 78 height 11
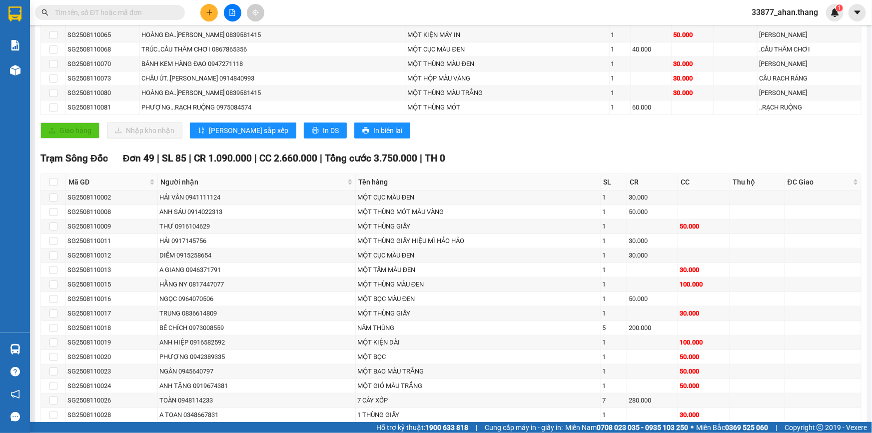
scroll to position [60, 0]
